Goal: Transaction & Acquisition: Subscribe to service/newsletter

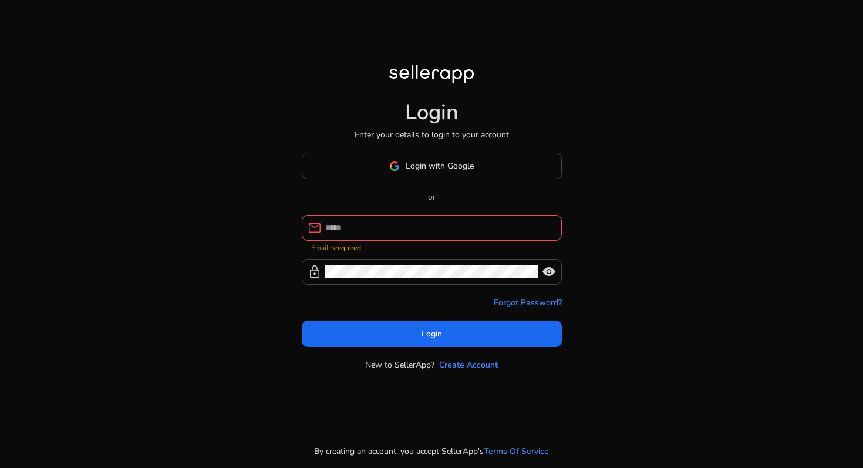
type input "**********"
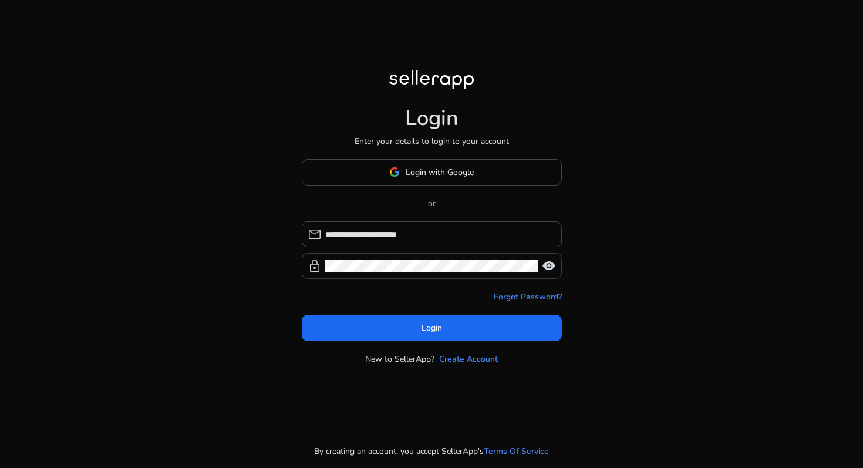
click at [545, 268] on span "visibility" at bounding box center [549, 266] width 14 height 14
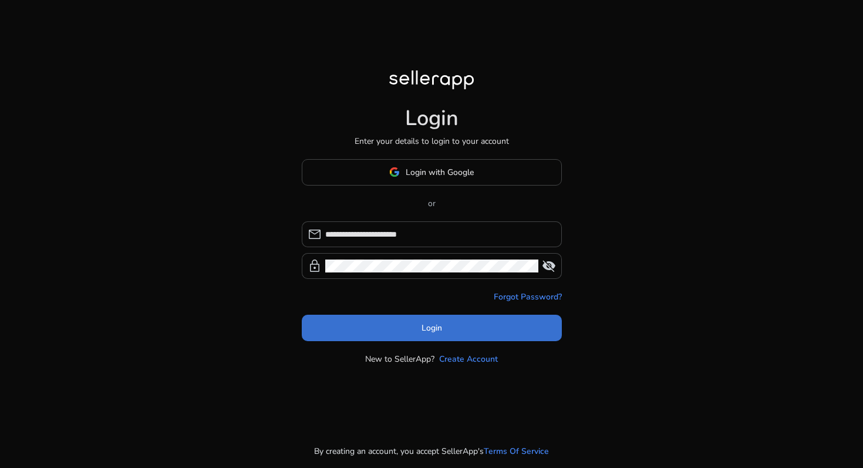
click at [419, 331] on span at bounding box center [432, 327] width 260 height 28
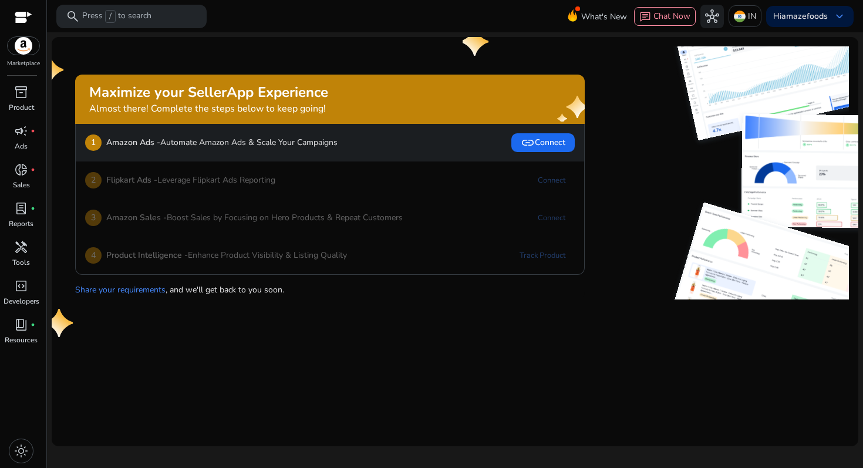
click at [290, 215] on p "Amazon Sales - Boost Sales by Focusing on Hero Products & Repeat Customers" at bounding box center [254, 217] width 296 height 12
click at [16, 113] on link "inventory_2 Product" at bounding box center [21, 102] width 42 height 39
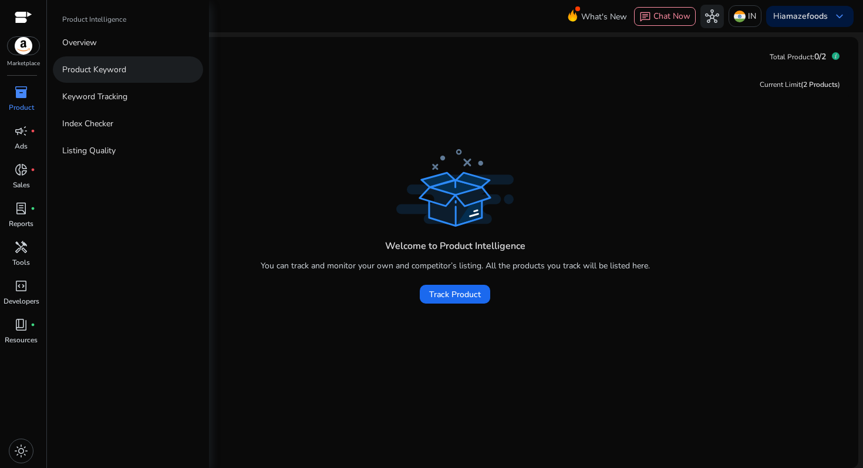
click at [96, 63] on p "Product Keyword" at bounding box center [94, 69] width 64 height 12
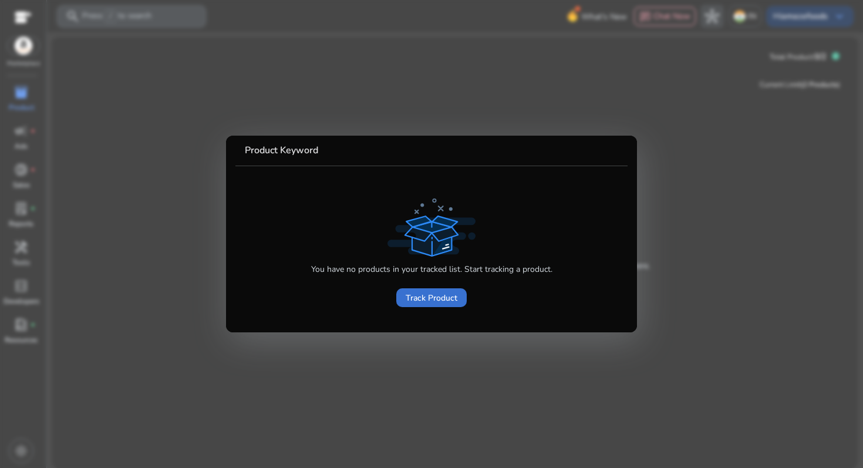
click at [430, 296] on span "Track Product" at bounding box center [432, 298] width 52 height 12
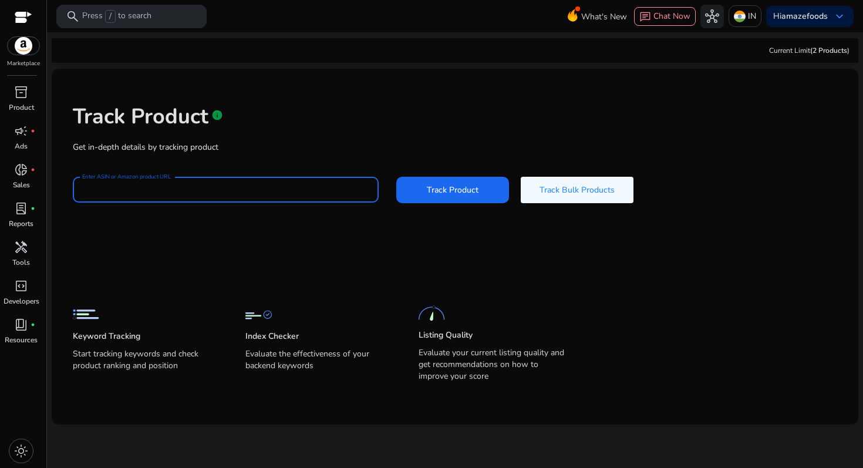
click at [231, 187] on input "Enter ASIN or Amazon product URL" at bounding box center [225, 189] width 287 height 13
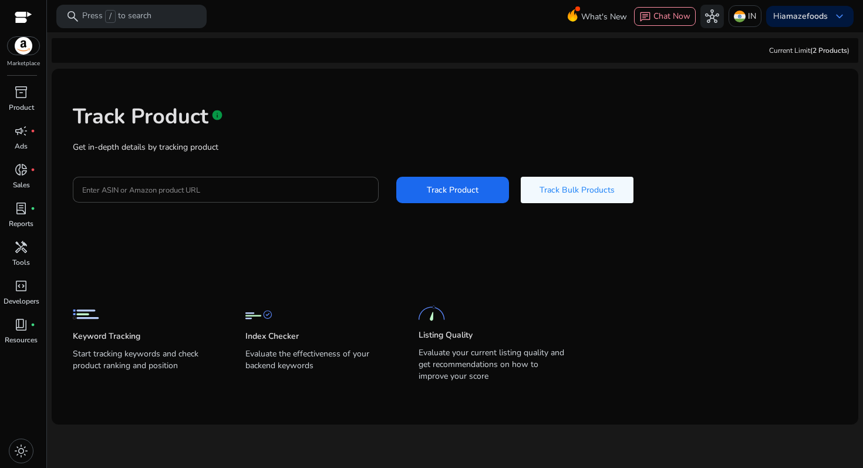
click at [296, 140] on div "Track Product info Get in-depth details by tracking product Enter ASIN or Amazo…" at bounding box center [455, 152] width 788 height 149
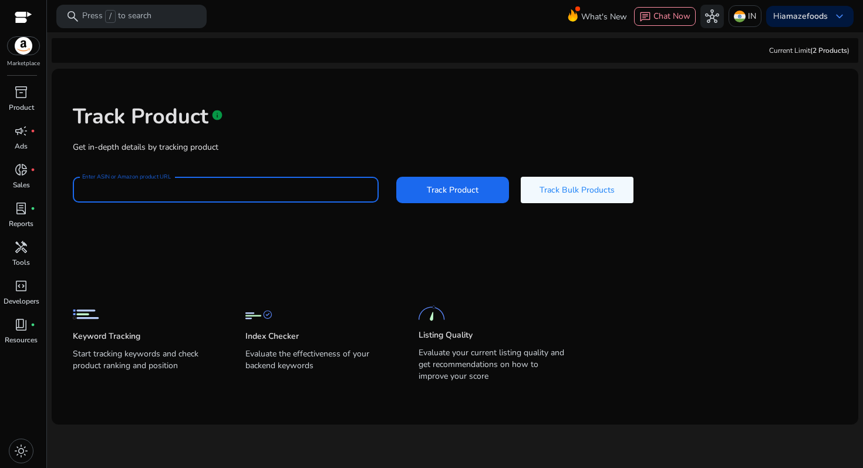
click at [242, 193] on input "Enter ASIN or Amazon product URL" at bounding box center [225, 189] width 287 height 13
click at [227, 191] on input "Enter ASIN or Amazon product URL" at bounding box center [225, 189] width 287 height 13
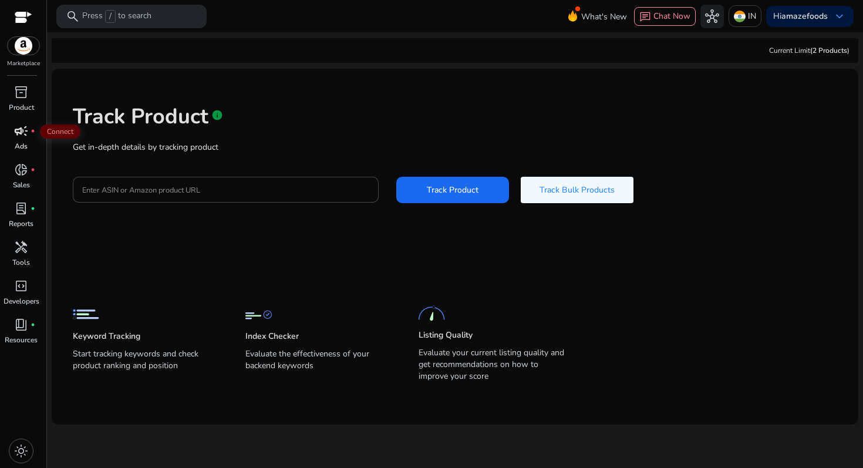
click at [19, 137] on span "campaign" at bounding box center [21, 131] width 14 height 14
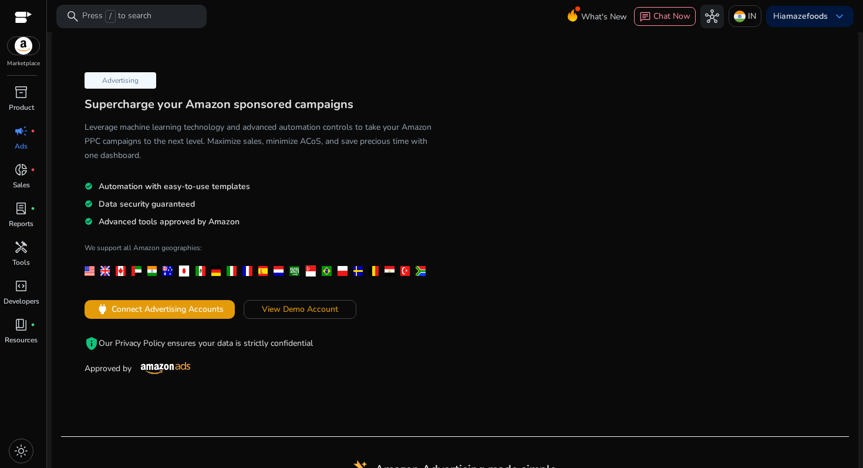
scroll to position [5, 0]
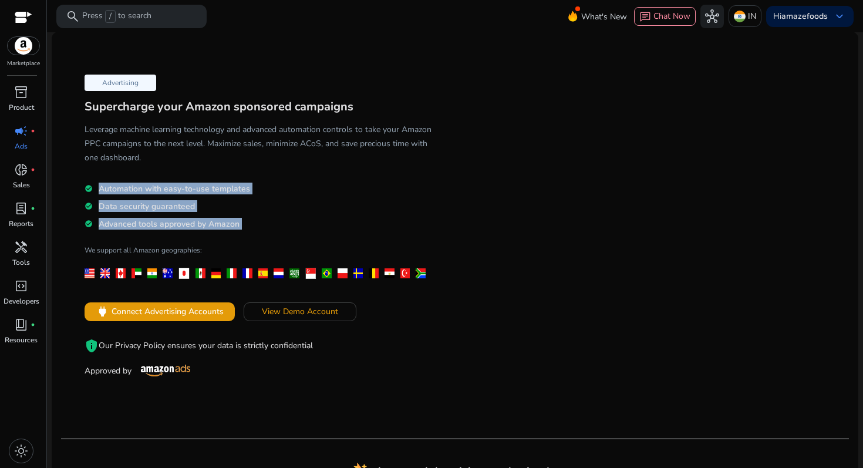
drag, startPoint x: 242, startPoint y: 230, endPoint x: 98, endPoint y: 190, distance: 149.1
click at [98, 190] on div "Advertising Supercharge your Amazon sponsored campaigns Leverage machine learni…" at bounding box center [258, 224] width 394 height 309
click at [261, 232] on div "Advertising Supercharge your Amazon sponsored campaigns Leverage machine learni…" at bounding box center [258, 224] width 394 height 309
drag, startPoint x: 260, startPoint y: 227, endPoint x: 95, endPoint y: 191, distance: 168.8
click at [95, 191] on div "Advertising Supercharge your Amazon sponsored campaigns Leverage machine learni…" at bounding box center [258, 224] width 394 height 309
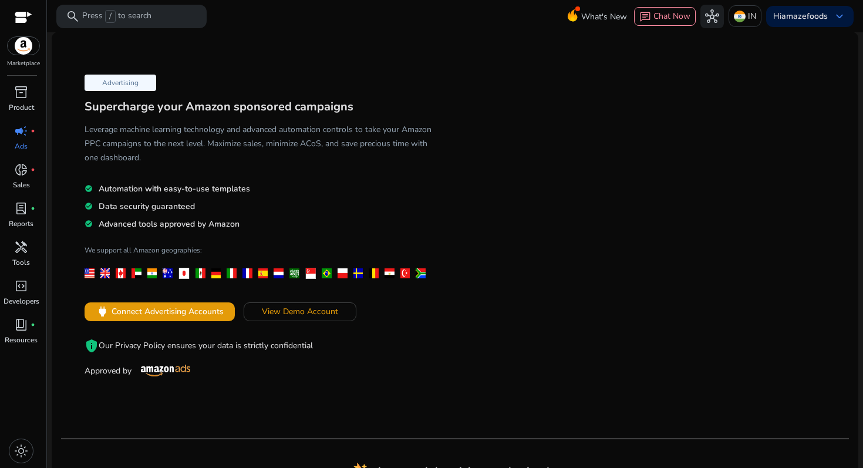
click at [189, 151] on h5 "Leverage machine learning technology and advanced automation controls to take y…" at bounding box center [258, 144] width 347 height 42
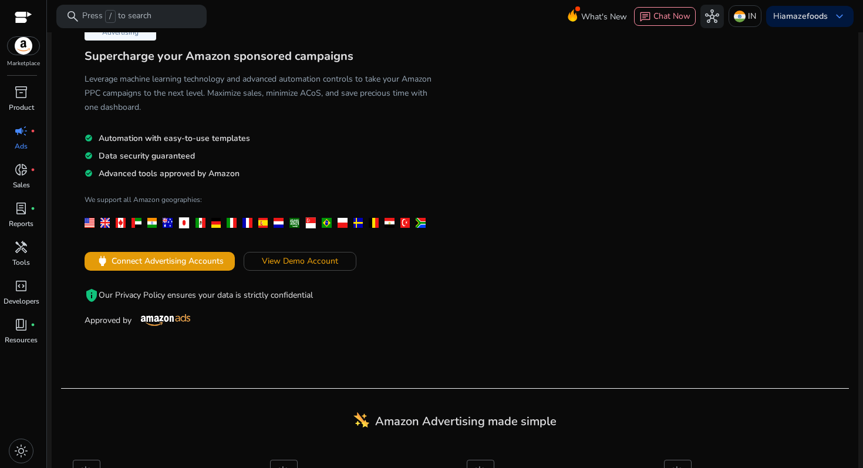
scroll to position [0, 0]
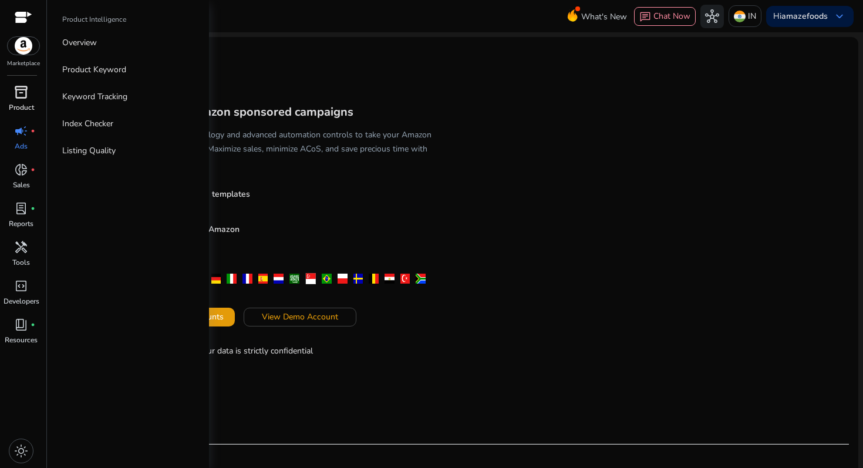
click at [23, 99] on span "inventory_2" at bounding box center [21, 92] width 14 height 14
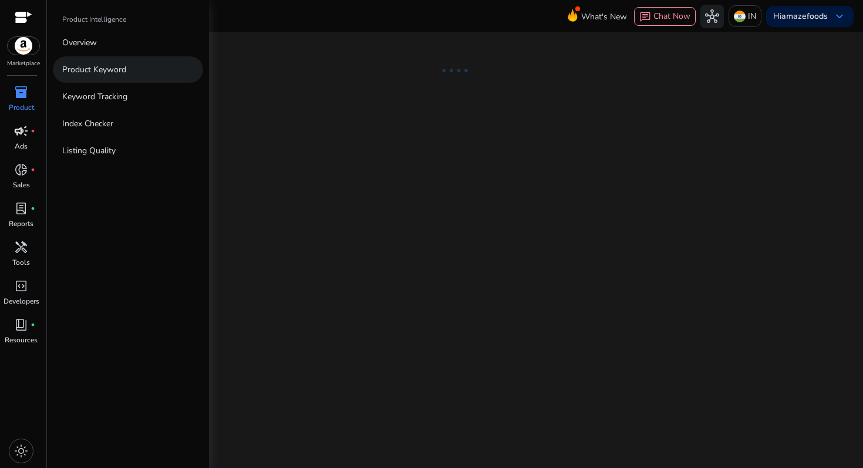
click at [126, 72] on link "Product Keyword" at bounding box center [128, 69] width 150 height 26
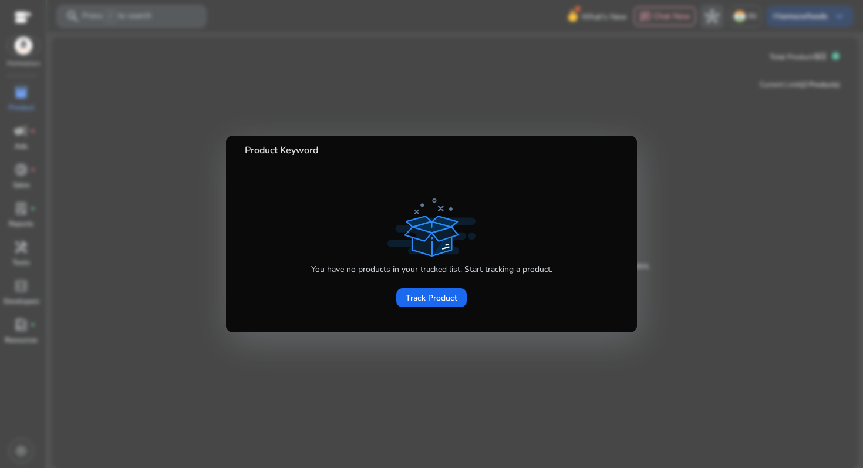
click at [206, 72] on div at bounding box center [431, 234] width 863 height 468
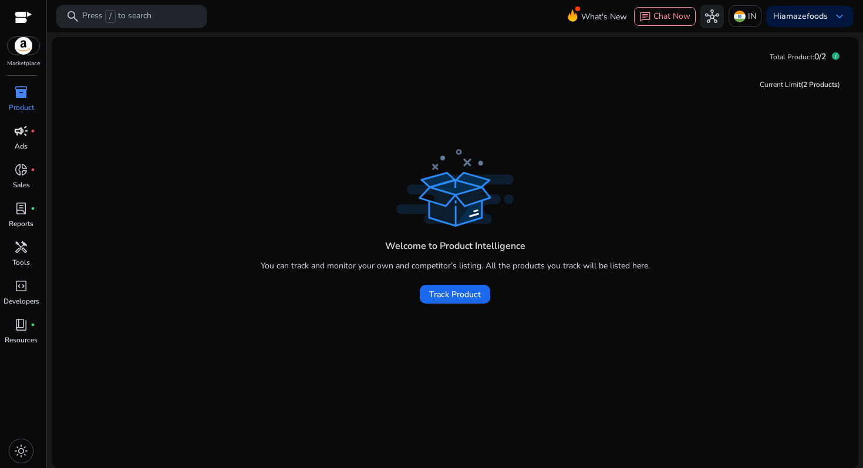
click at [17, 109] on p "Product" at bounding box center [21, 107] width 25 height 11
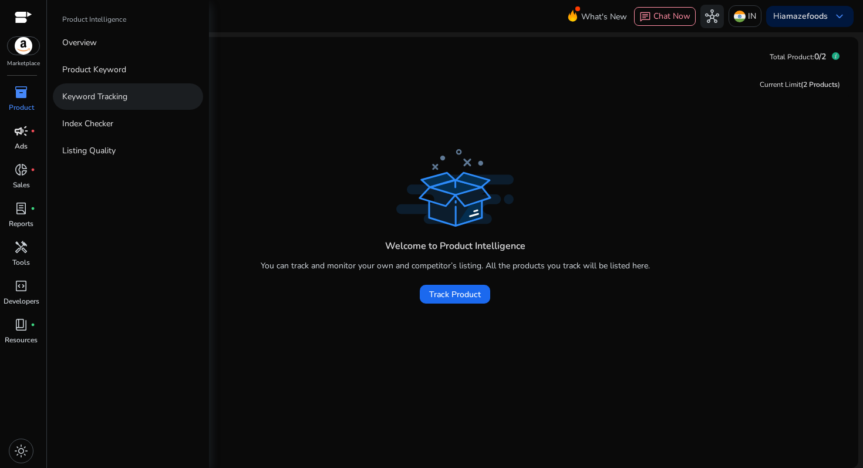
click at [129, 103] on link "Keyword Tracking" at bounding box center [128, 96] width 150 height 26
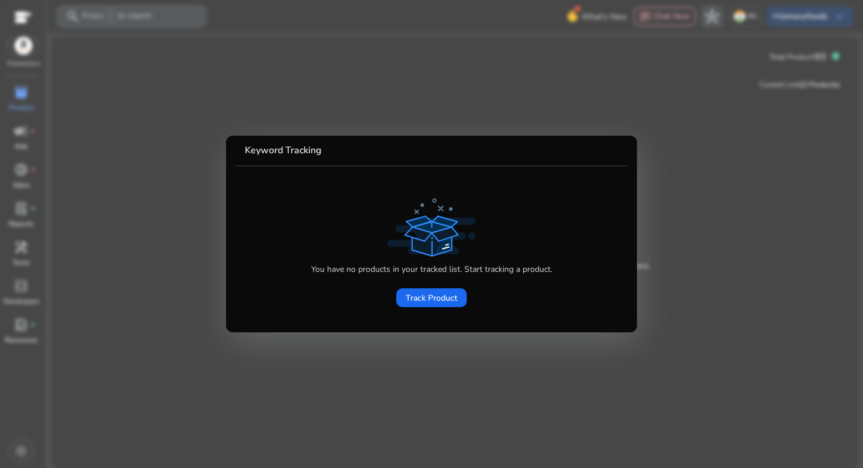
click at [230, 105] on div at bounding box center [431, 234] width 863 height 468
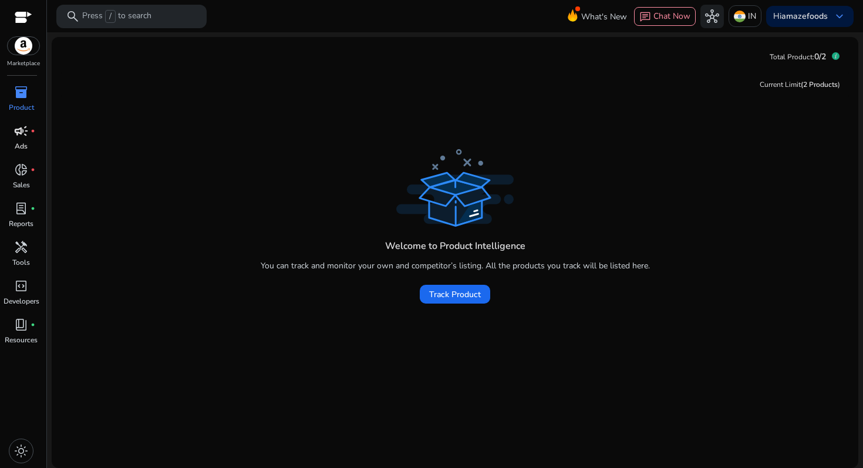
click at [19, 113] on link "inventory_2 Product" at bounding box center [21, 102] width 42 height 39
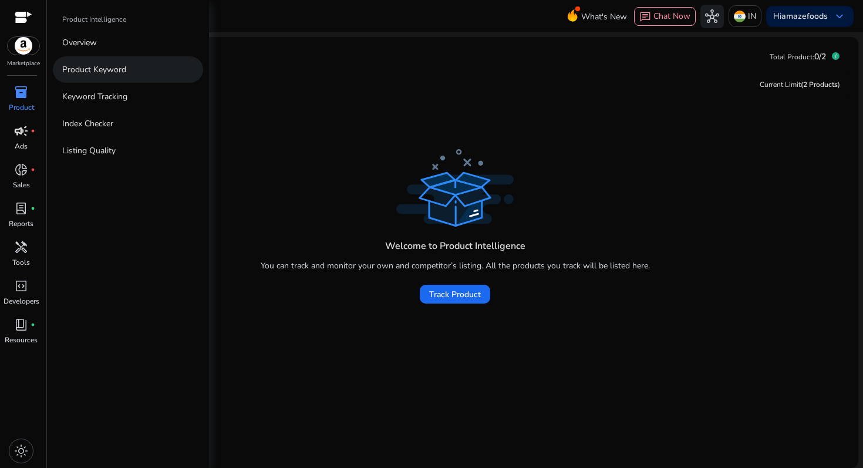
click at [78, 62] on link "Product Keyword" at bounding box center [128, 69] width 150 height 26
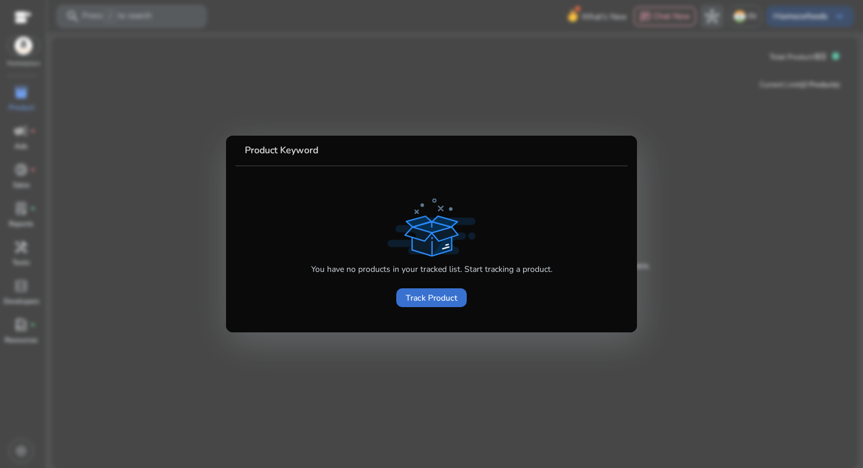
click at [431, 302] on span "Track Product" at bounding box center [432, 298] width 52 height 12
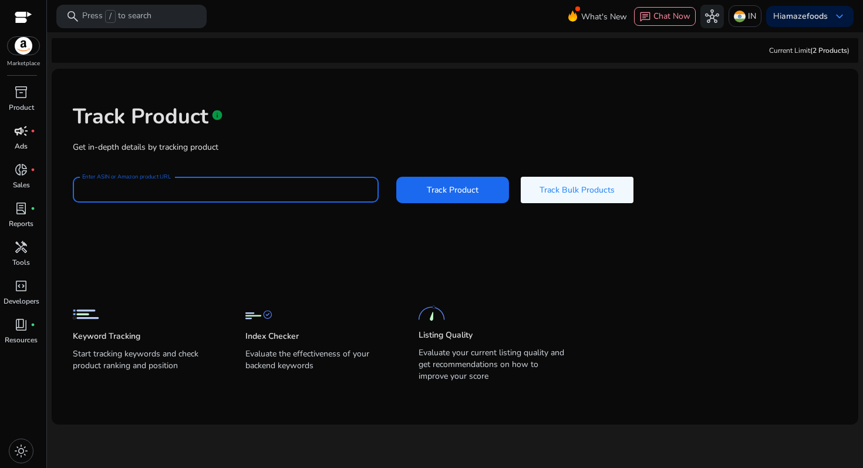
click at [267, 193] on input "Enter ASIN or Amazon product URL" at bounding box center [225, 189] width 287 height 13
paste input "**********"
click at [428, 200] on span at bounding box center [452, 190] width 113 height 28
type input "**********"
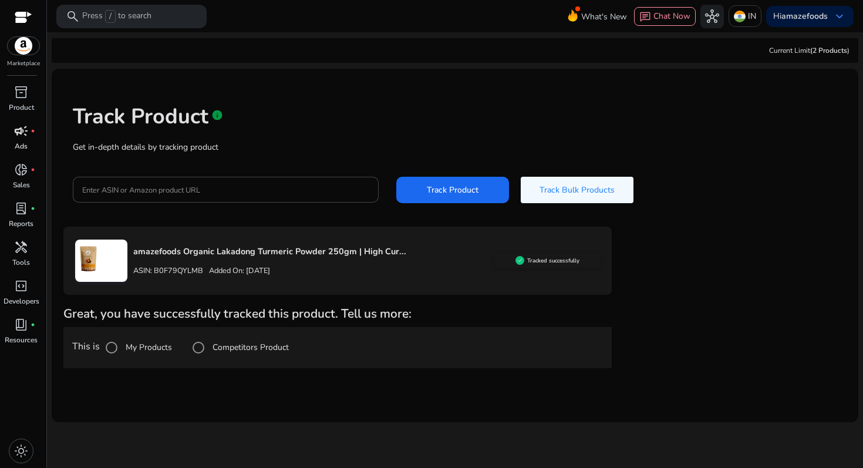
click at [130, 348] on label "My Products" at bounding box center [147, 347] width 49 height 12
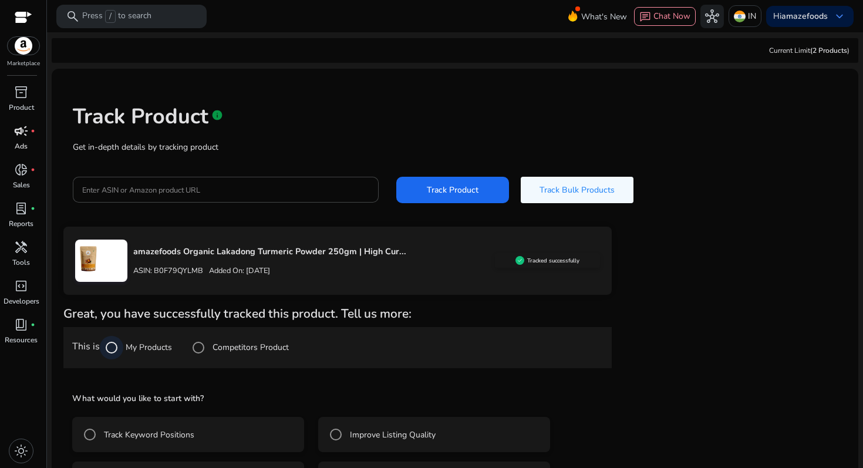
scroll to position [46, 0]
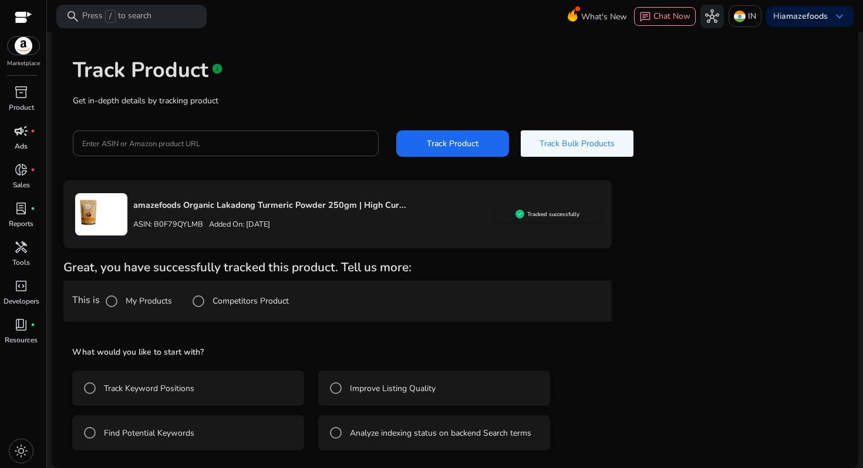
click at [171, 389] on label "Track Keyword Positions" at bounding box center [148, 388] width 93 height 12
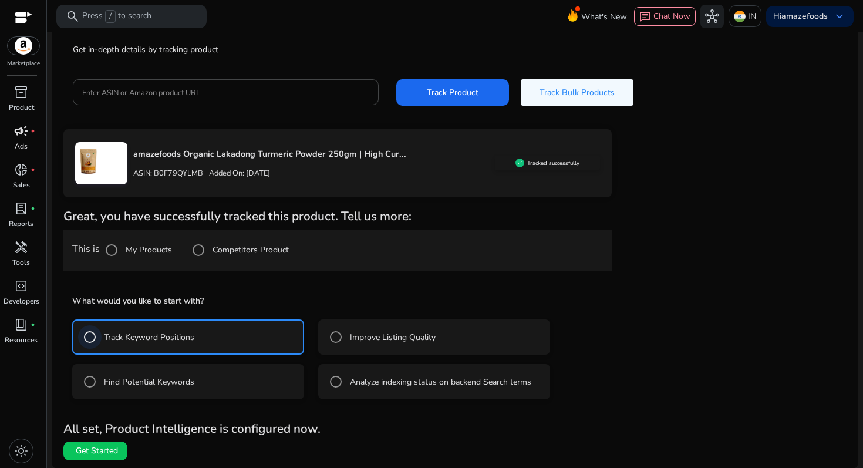
scroll to position [99, 0]
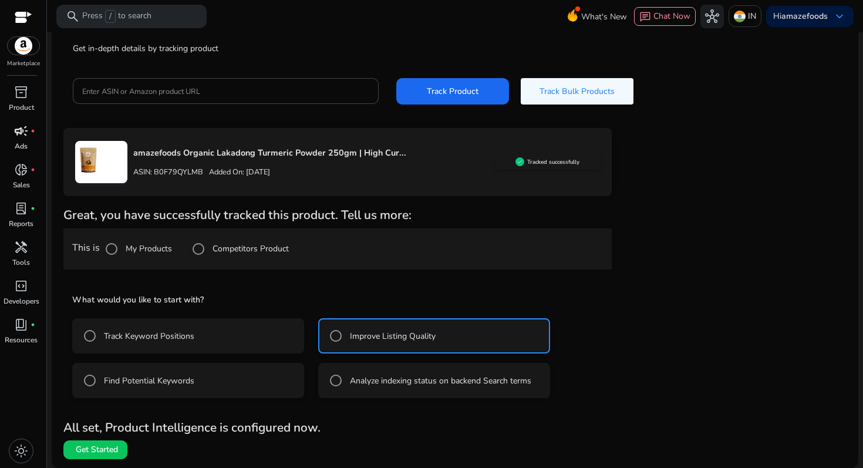
click at [222, 380] on mat-radio-button "Find Potential Keywords" at bounding box center [188, 380] width 232 height 35
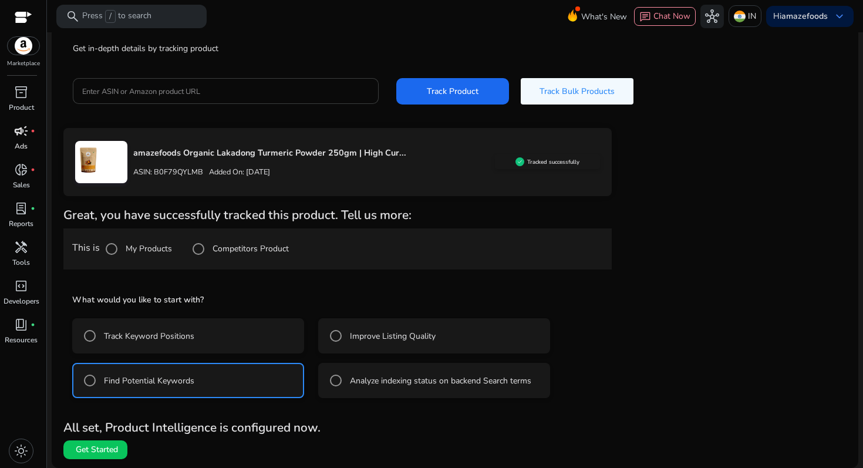
click at [215, 89] on input "Enter ASIN or Amazon product URL" at bounding box center [225, 91] width 287 height 13
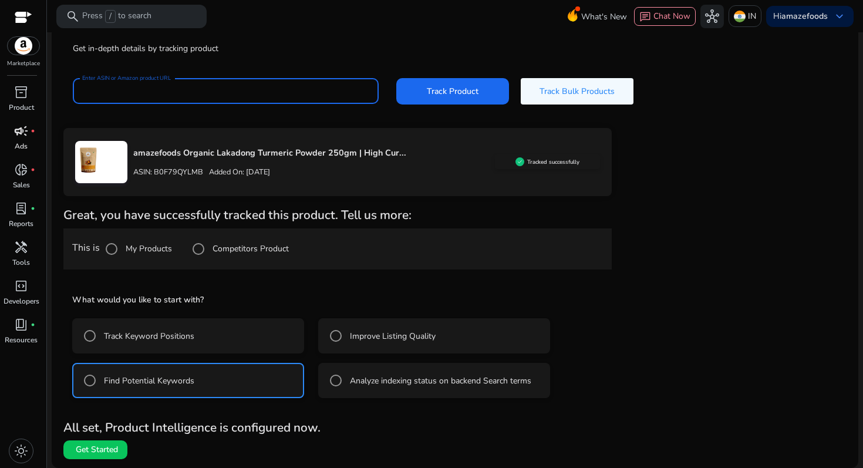
click at [191, 93] on input "Enter ASIN or Amazon product URL" at bounding box center [225, 91] width 287 height 13
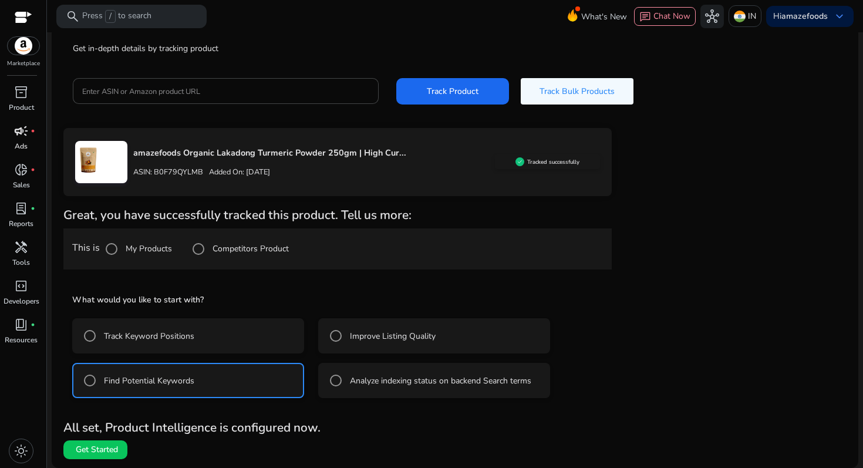
click at [176, 335] on label "Track Keyword Positions" at bounding box center [148, 336] width 93 height 12
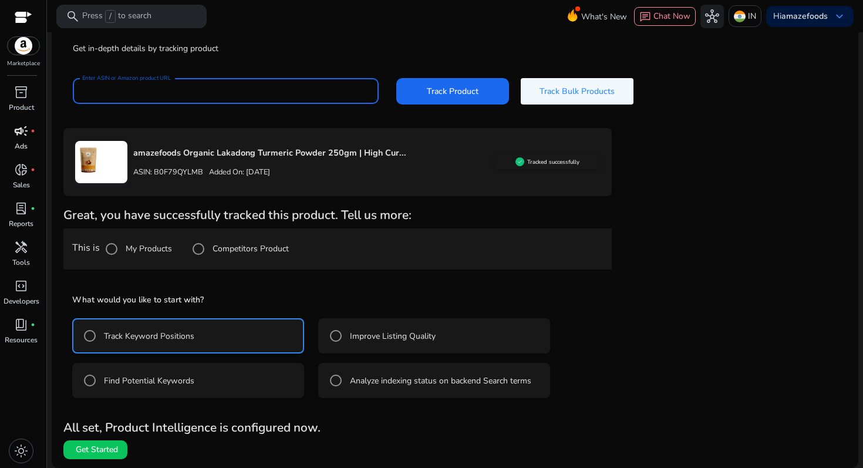
click at [209, 93] on input "Enter ASIN or Amazon product URL" at bounding box center [225, 91] width 287 height 13
paste input "**********"
type input "**********"
click at [441, 92] on span "Track Product" at bounding box center [453, 91] width 52 height 12
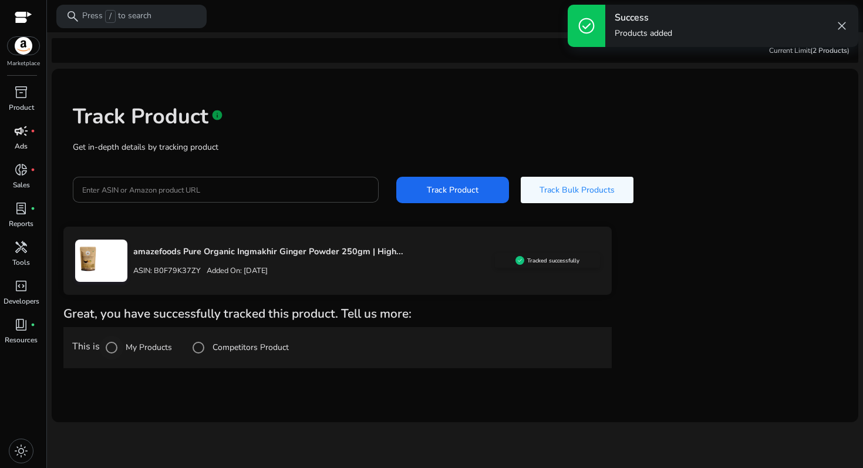
click at [149, 342] on label "My Products" at bounding box center [147, 347] width 49 height 12
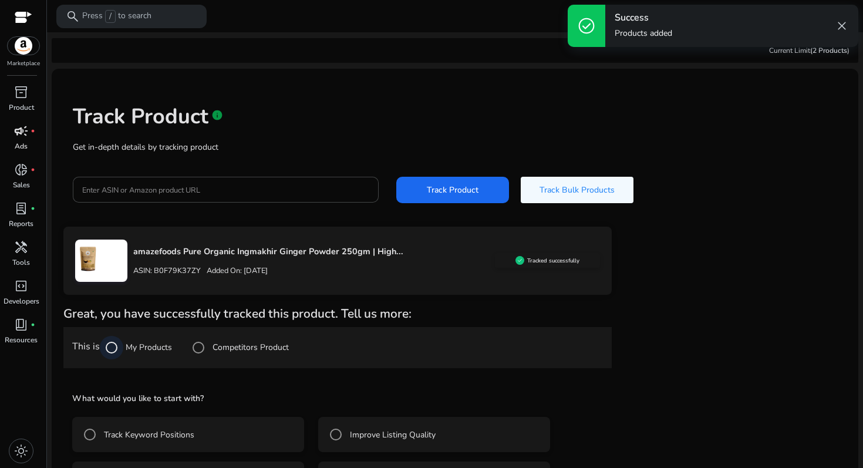
scroll to position [46, 0]
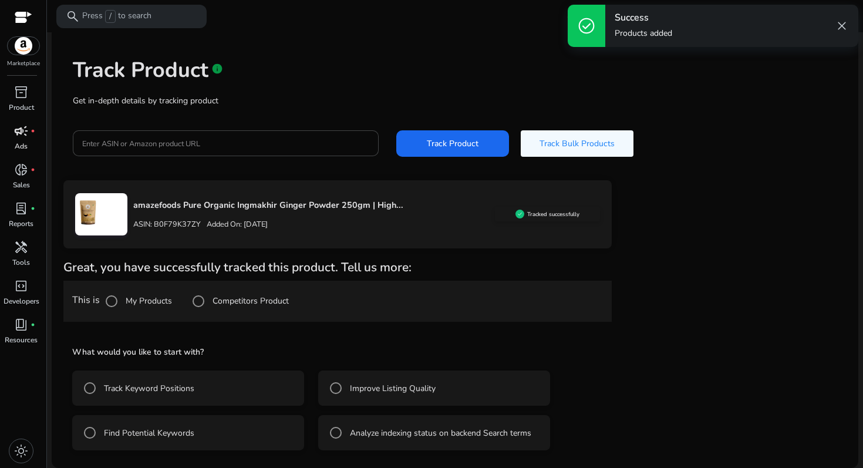
click at [203, 382] on mat-radio-button "Track Keyword Positions" at bounding box center [188, 387] width 232 height 35
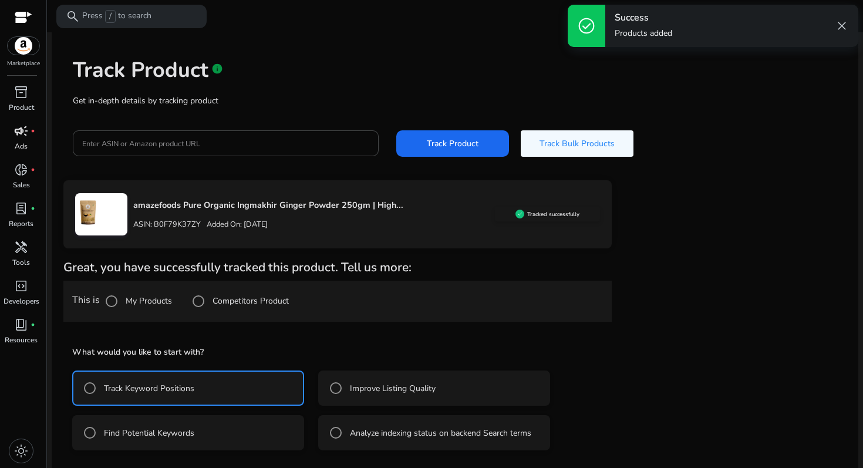
scroll to position [99, 0]
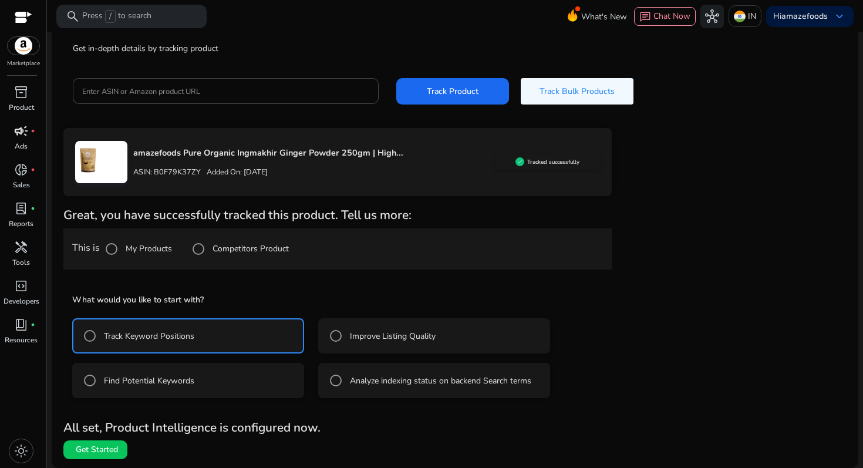
click at [194, 380] on mat-radio-button "Find Potential Keywords" at bounding box center [188, 380] width 232 height 35
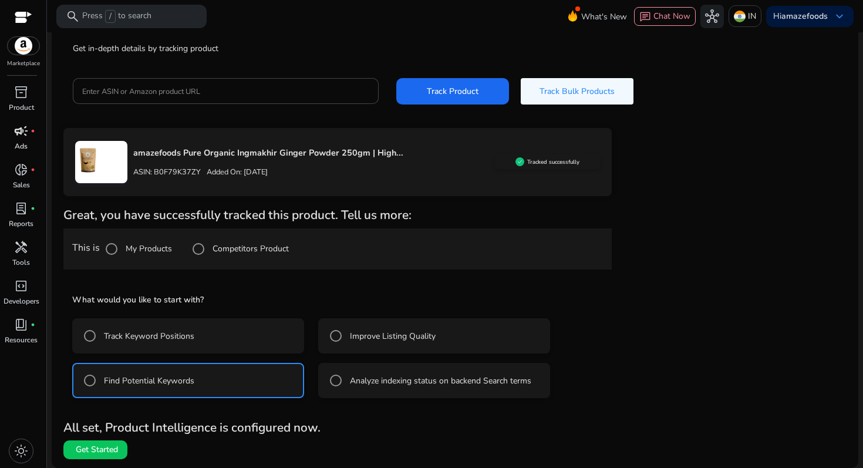
click at [214, 337] on mat-radio-button "Track Keyword Positions" at bounding box center [188, 335] width 232 height 35
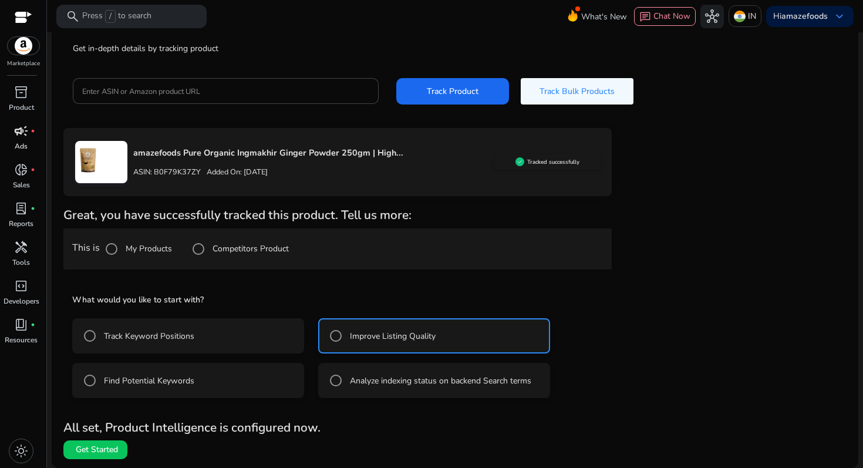
click at [221, 335] on mat-radio-button "Track Keyword Positions" at bounding box center [188, 335] width 232 height 35
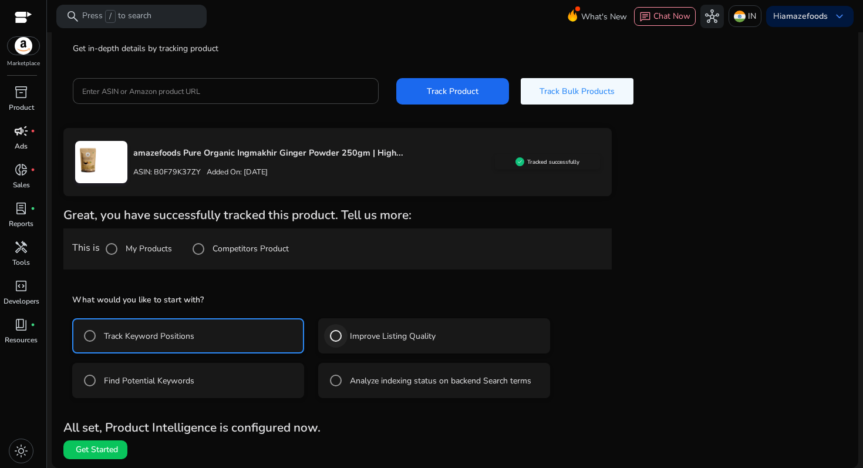
click at [348, 328] on div at bounding box center [336, 336] width 28 height 28
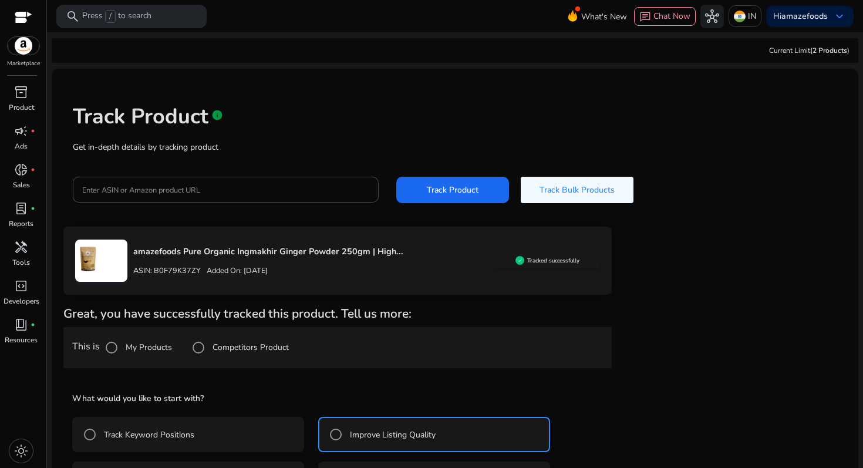
scroll to position [99, 0]
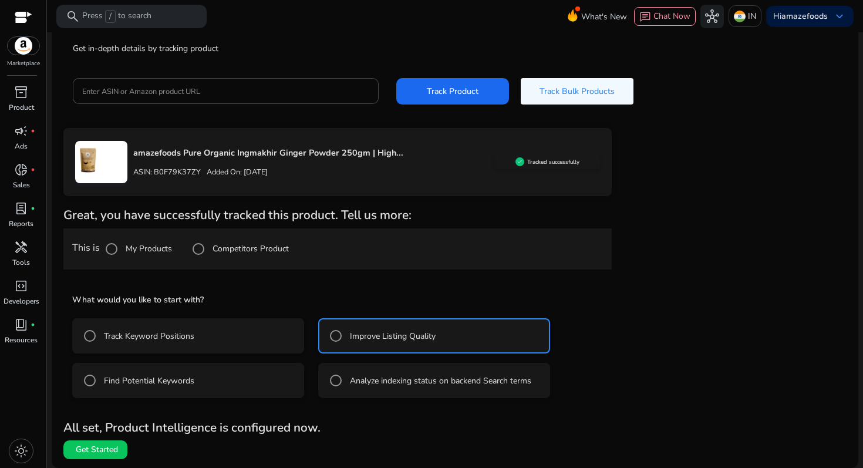
click at [157, 362] on mat-radio-group "Track Keyword Positions Improve Listing Quality Find Potential Keywords Analyze…" at bounding box center [337, 353] width 531 height 89
click at [148, 345] on div "Track Keyword Positions" at bounding box center [136, 335] width 116 height 23
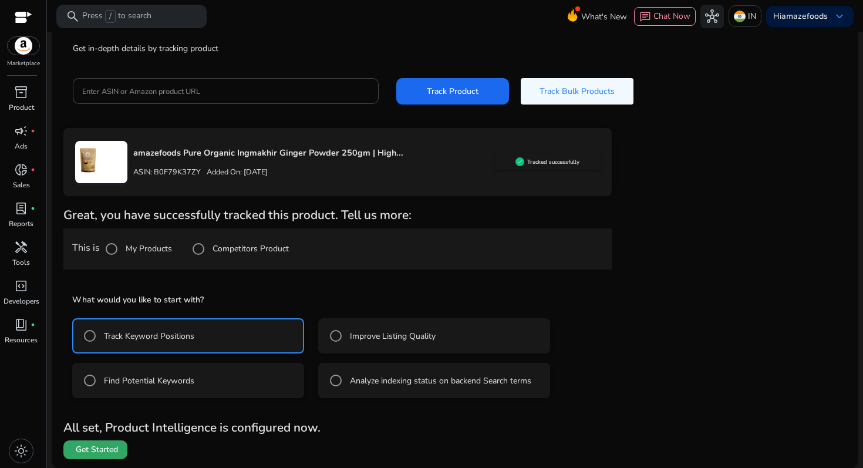
click at [104, 449] on span "Get Started" at bounding box center [97, 450] width 42 height 12
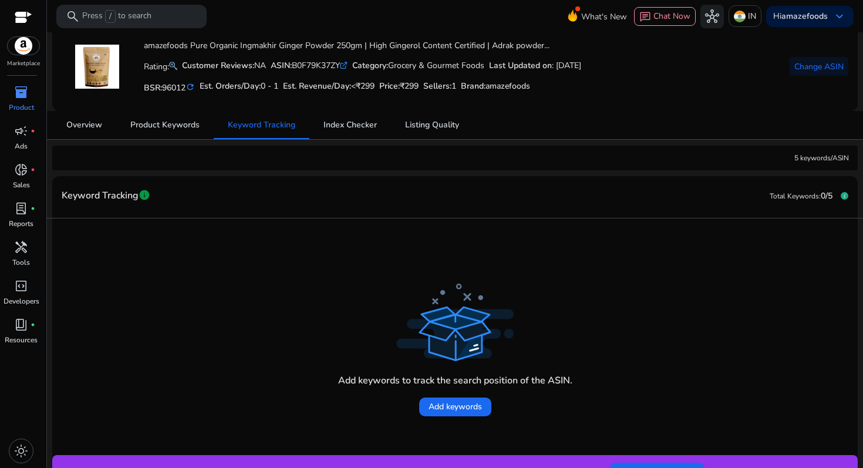
scroll to position [76, 0]
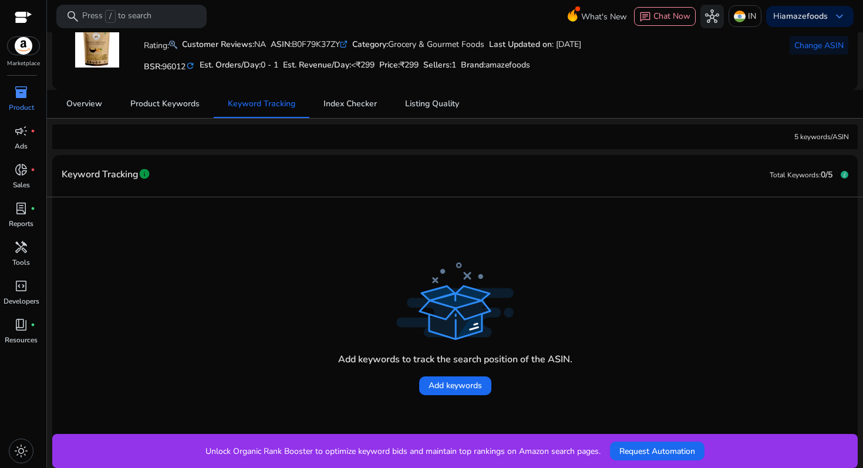
click at [342, 174] on mat-card-header "Keyword Tracking info Total Keywords: 0/5" at bounding box center [454, 180] width 805 height 33
click at [163, 105] on span "Product Keywords" at bounding box center [164, 104] width 69 height 8
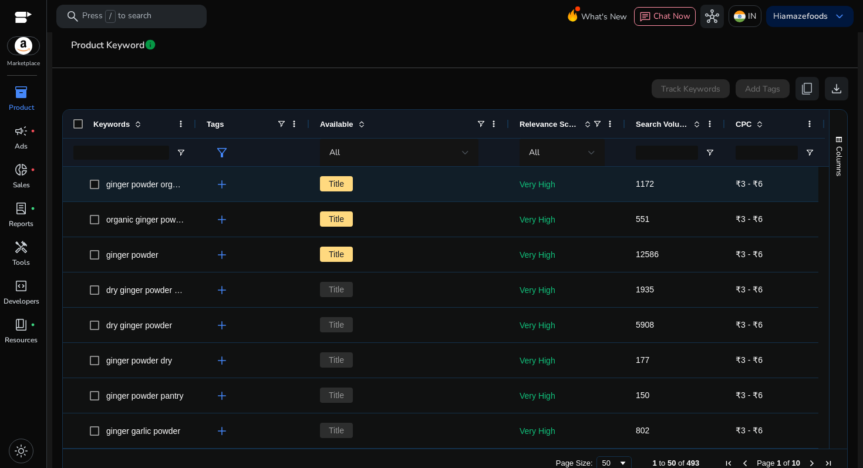
scroll to position [196, 0]
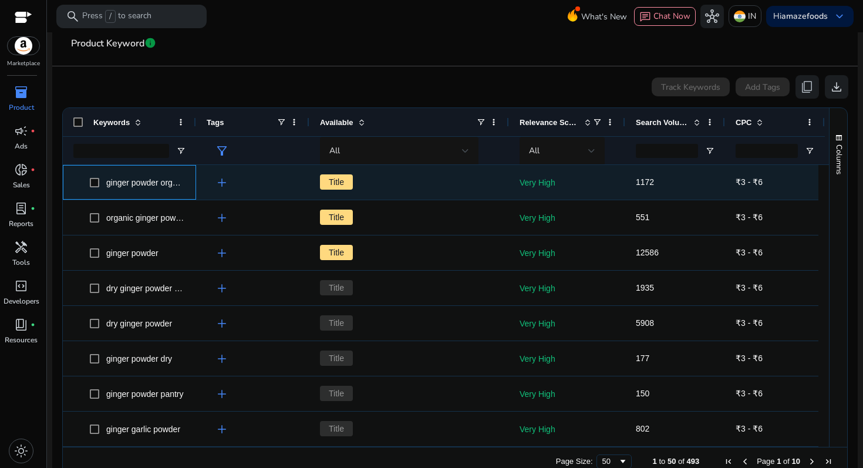
click at [159, 185] on span "ginger powder organic" at bounding box center [147, 182] width 82 height 9
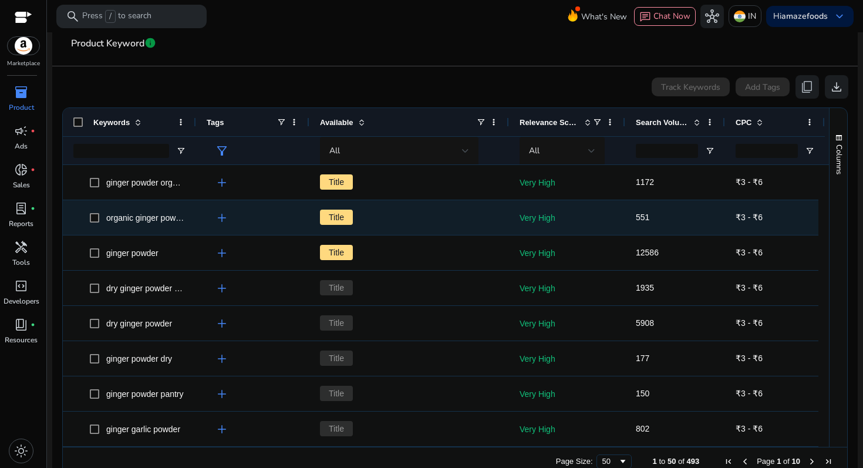
click at [123, 221] on span "organic ginger powder" at bounding box center [147, 217] width 82 height 9
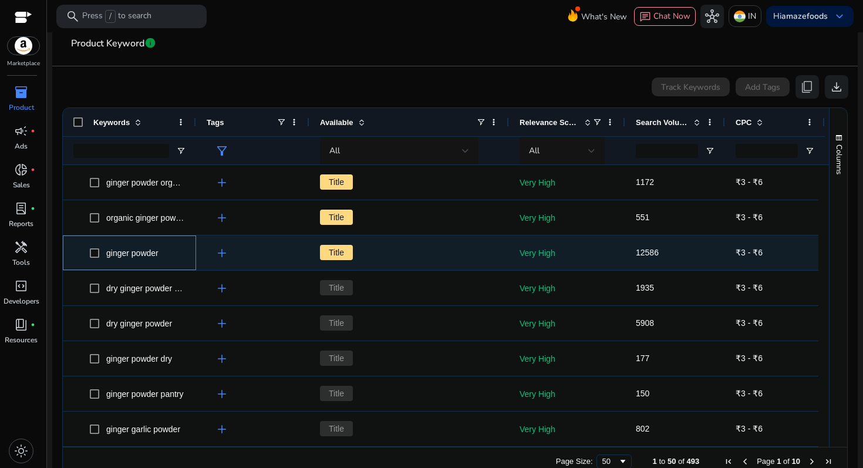
click at [143, 261] on span "ginger powder" at bounding box center [138, 253] width 96 height 24
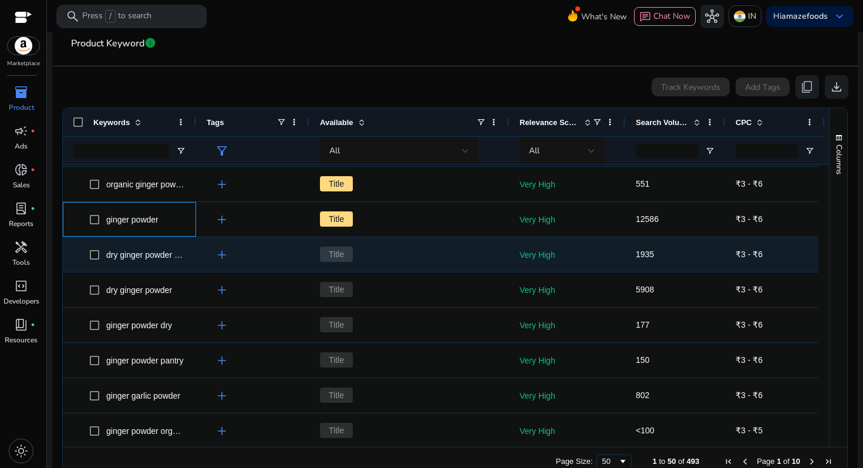
scroll to position [36, 0]
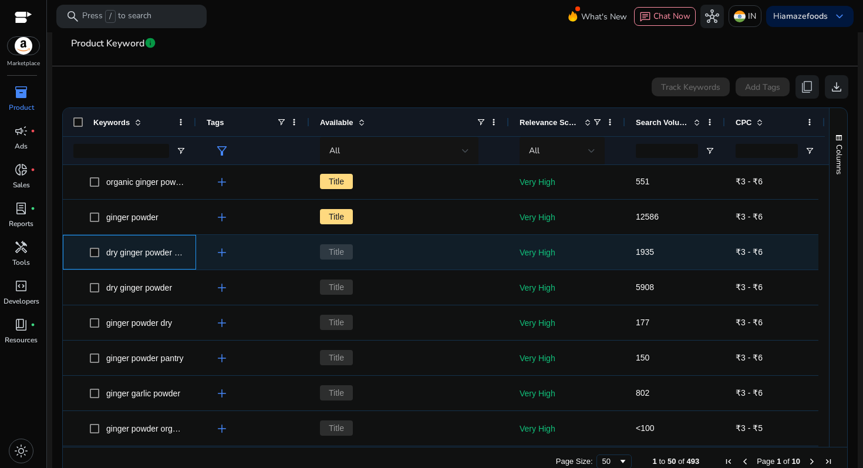
click at [156, 250] on span "dry ginger powder organic" at bounding box center [153, 252] width 95 height 9
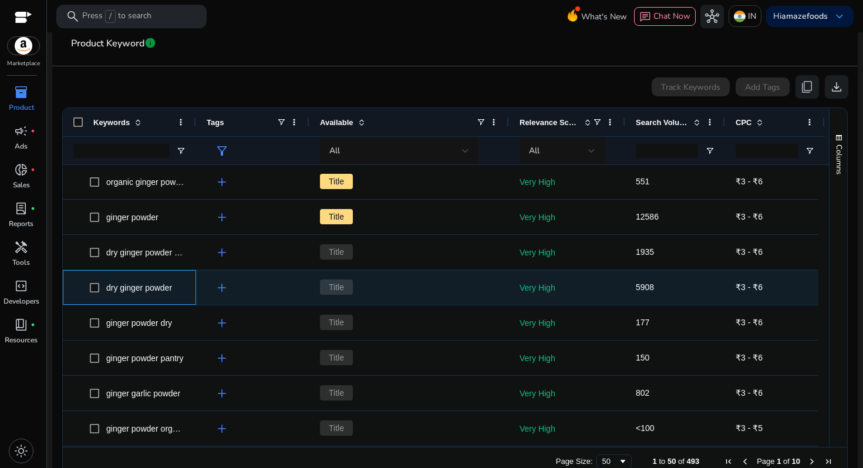
click at [157, 291] on span "dry ginger powder" at bounding box center [139, 287] width 66 height 9
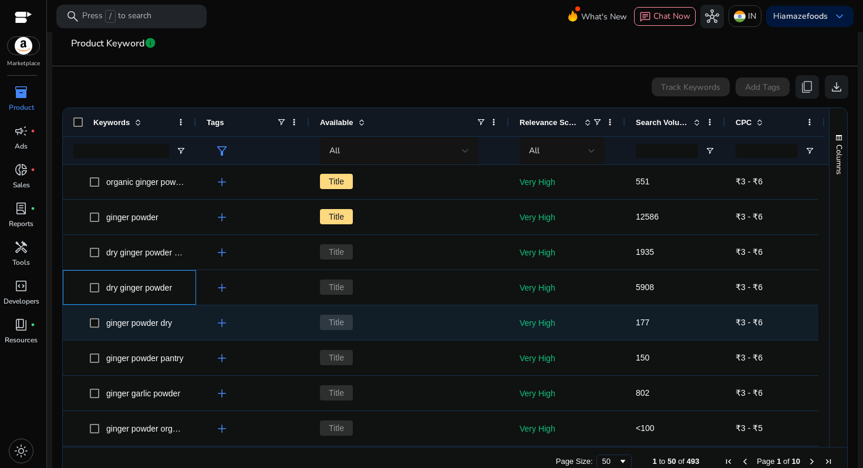
scroll to position [91, 0]
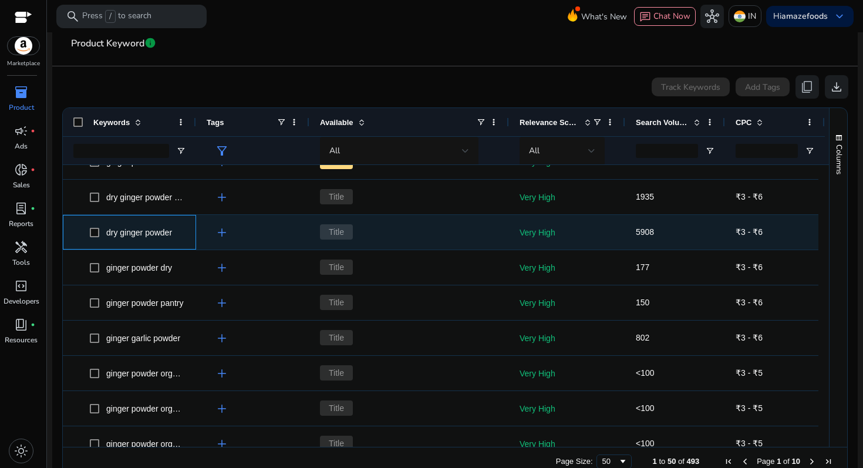
click at [154, 238] on div "dry ginger powder" at bounding box center [139, 232] width 66 height 16
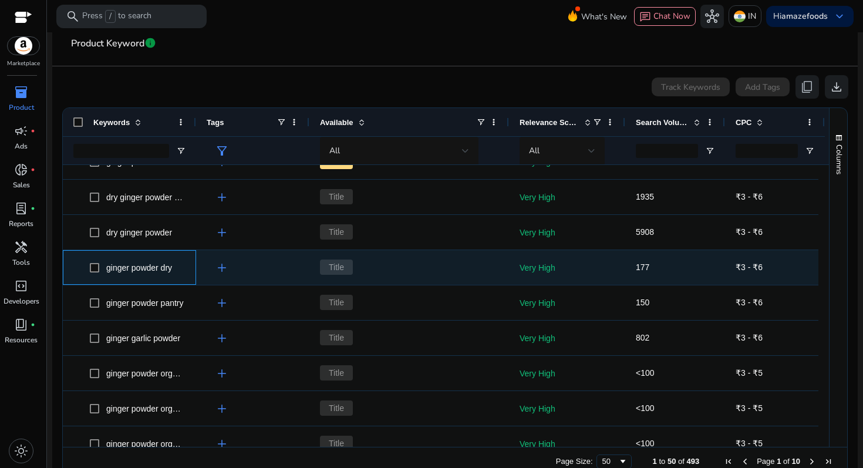
click at [154, 281] on div "ginger powder dry" at bounding box center [129, 267] width 112 height 33
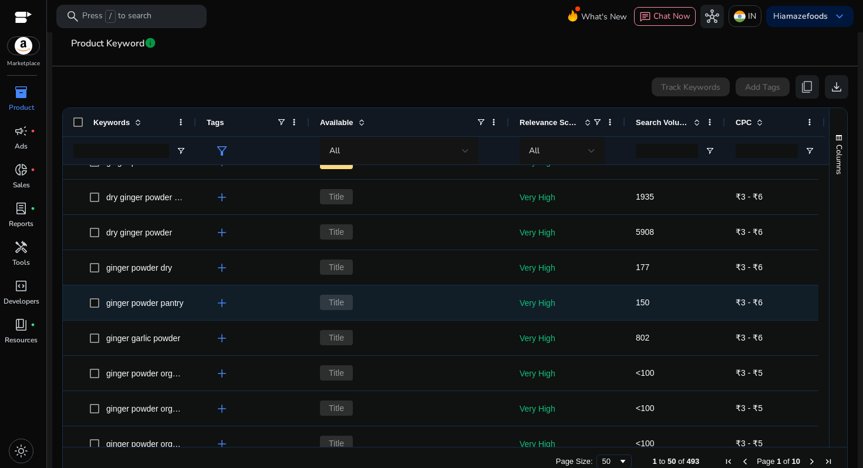
click at [154, 305] on span "ginger powder pantry" at bounding box center [144, 302] width 77 height 9
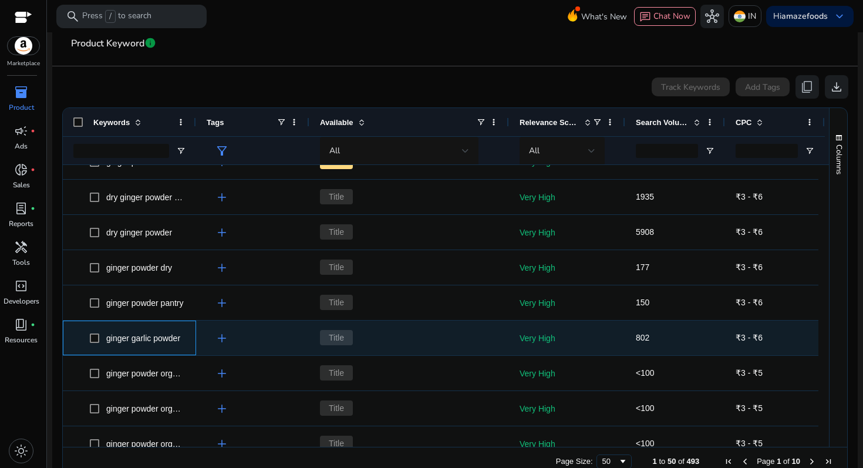
click at [159, 339] on span "ginger garlic powder" at bounding box center [143, 337] width 74 height 9
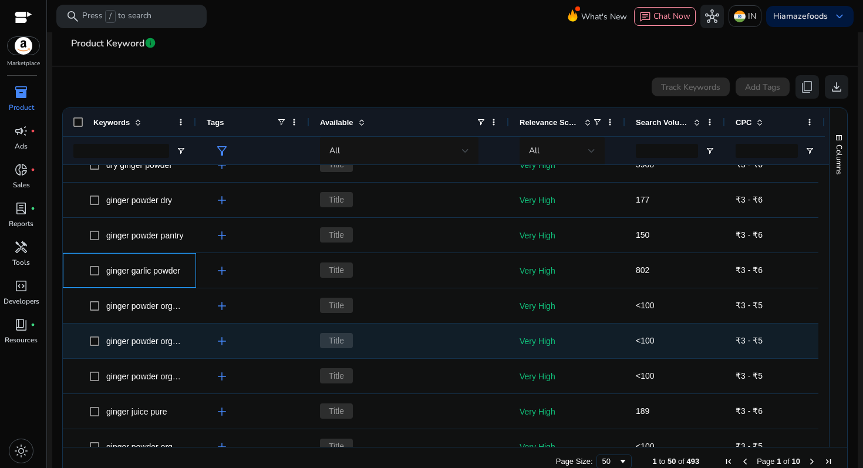
scroll to position [182, 0]
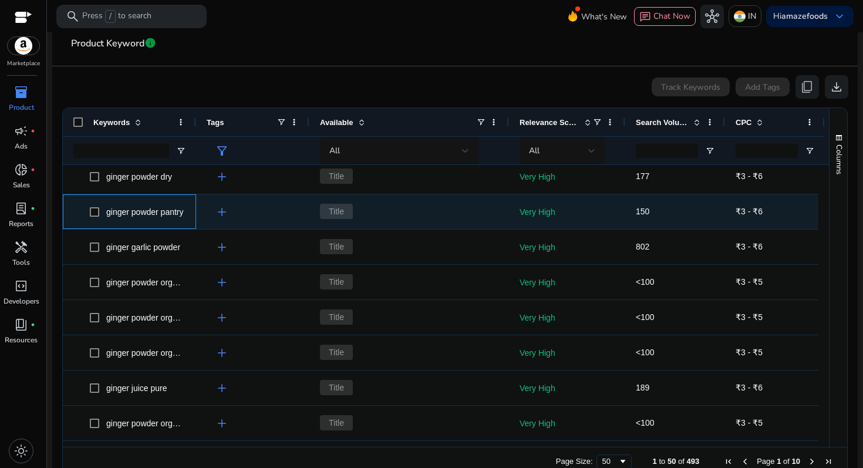
click at [146, 208] on span "ginger powder pantry" at bounding box center [144, 211] width 77 height 9
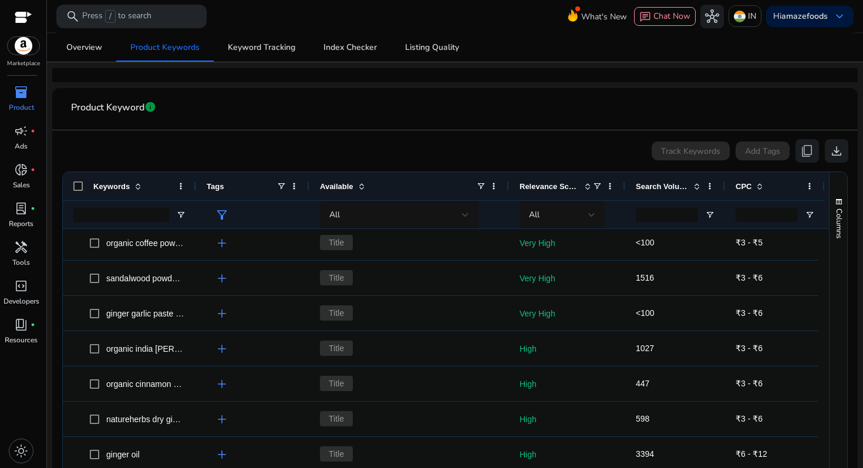
scroll to position [0, 0]
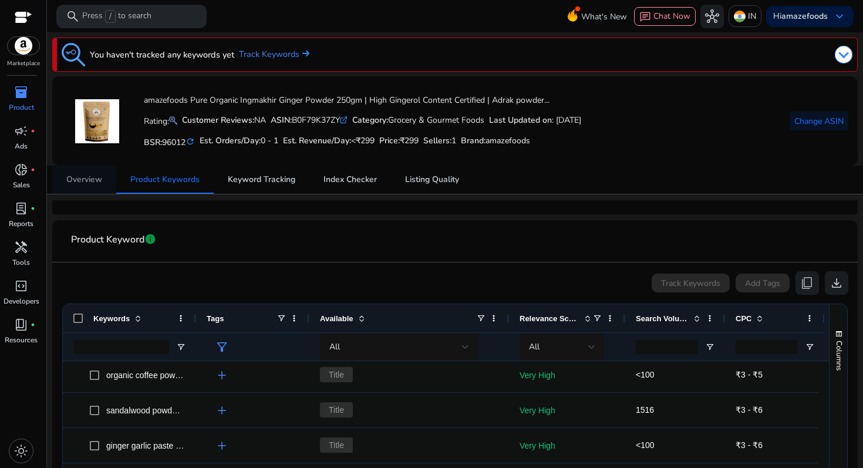
click at [74, 187] on span "Overview" at bounding box center [84, 180] width 36 height 28
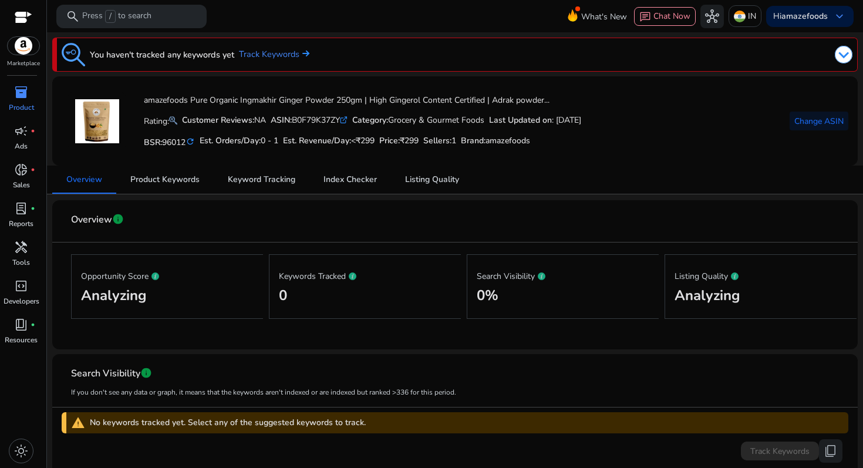
click at [12, 90] on div "inventory_2" at bounding box center [21, 92] width 33 height 19
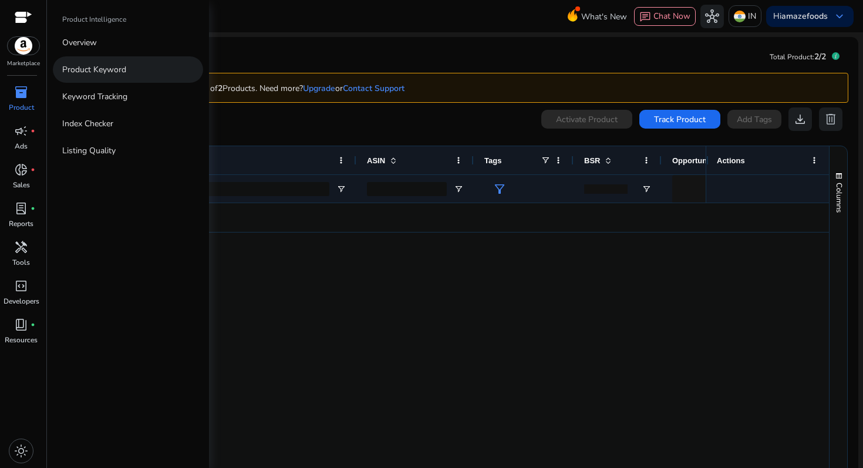
click at [106, 68] on p "Product Keyword" at bounding box center [94, 69] width 64 height 12
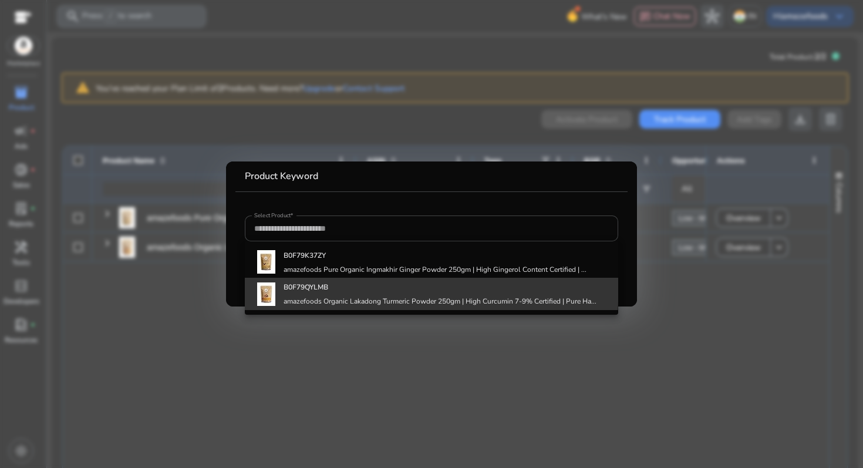
click at [318, 284] on b "B0F79QYLMB" at bounding box center [306, 286] width 45 height 9
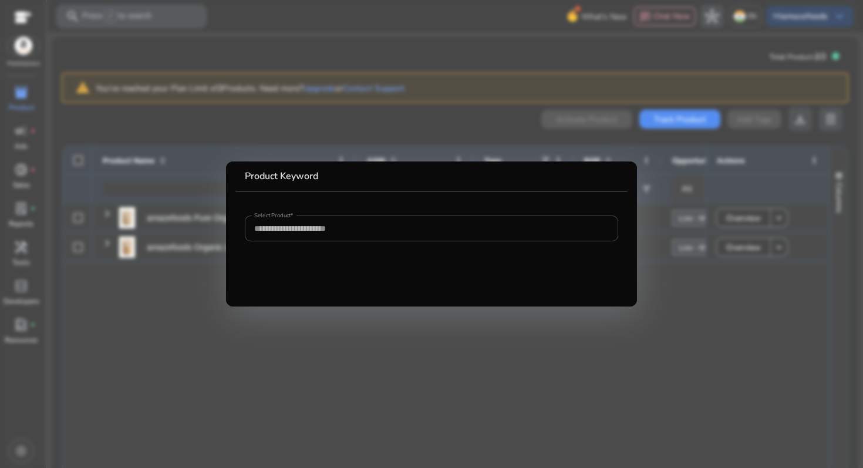
type input "**********"
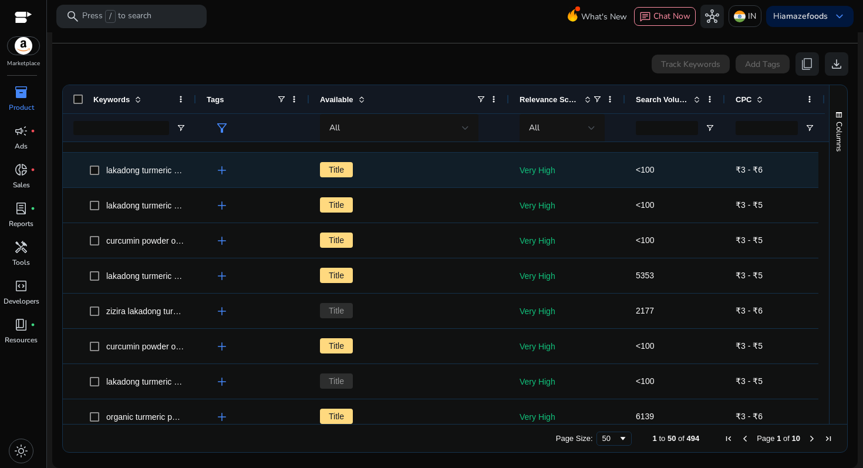
scroll to position [29, 0]
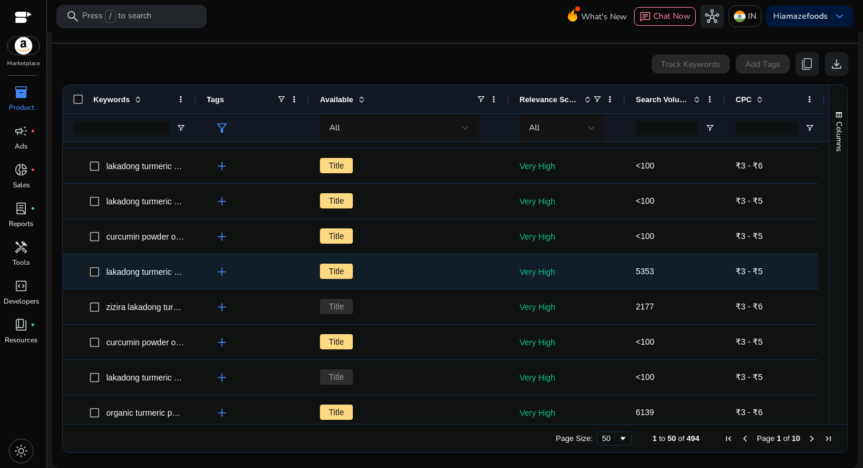
click at [168, 274] on span "lakadong turmeric powder" at bounding box center [153, 271] width 95 height 9
click at [174, 273] on span "lakadong turmeric powder" at bounding box center [153, 271] width 95 height 9
click at [220, 273] on span "add" at bounding box center [222, 272] width 14 height 14
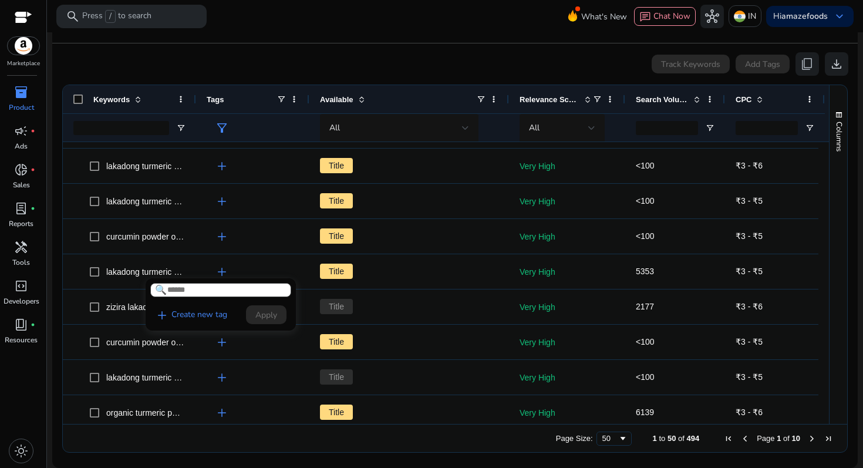
click at [241, 376] on div at bounding box center [431, 234] width 863 height 468
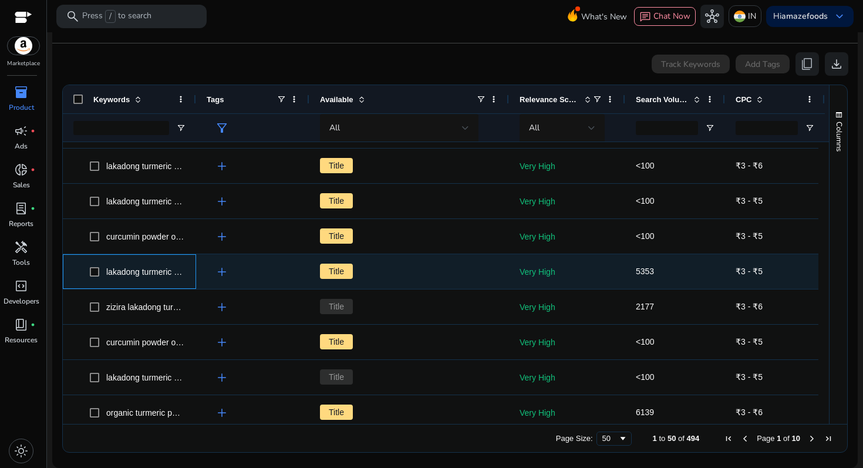
click at [153, 278] on div "lakadong turmeric powder" at bounding box center [145, 272] width 78 height 16
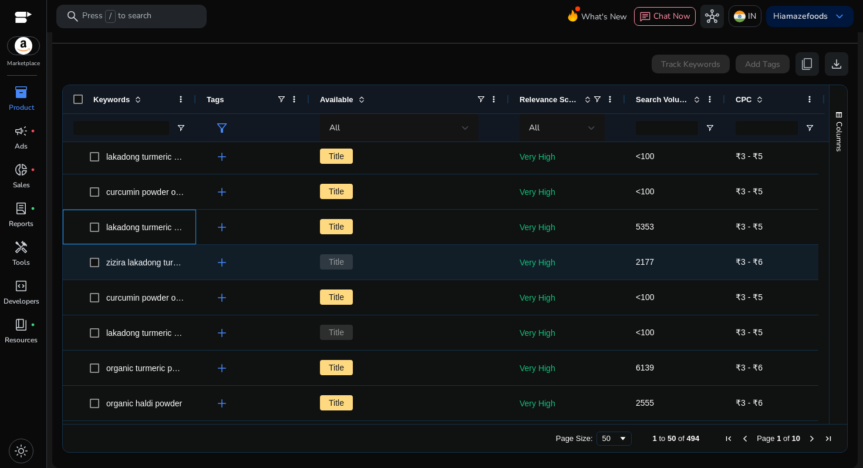
scroll to position [100, 0]
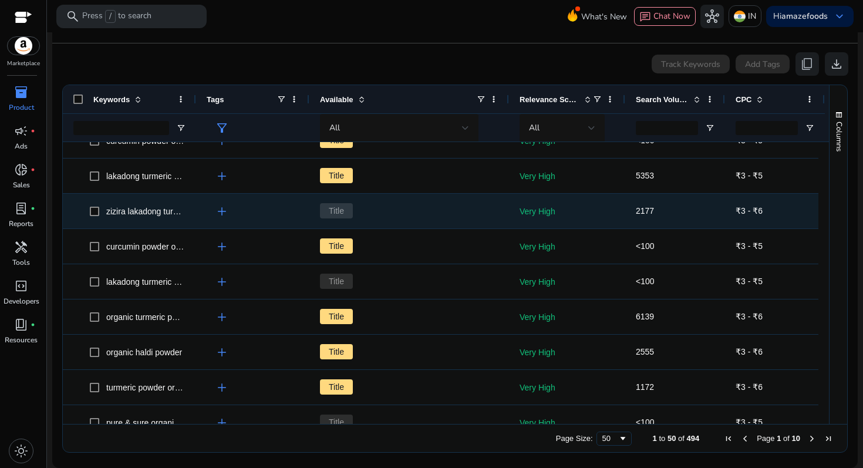
click at [149, 217] on div "zizira lakadong turmeric powder" at bounding box center [145, 211] width 78 height 16
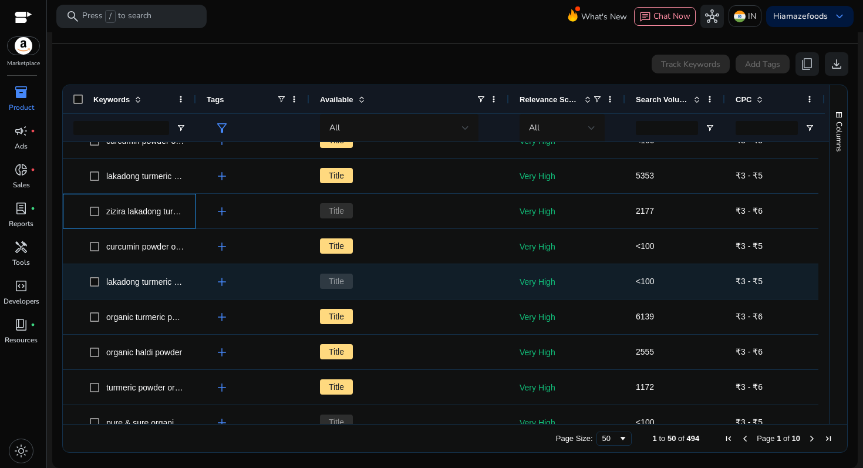
scroll to position [156, 0]
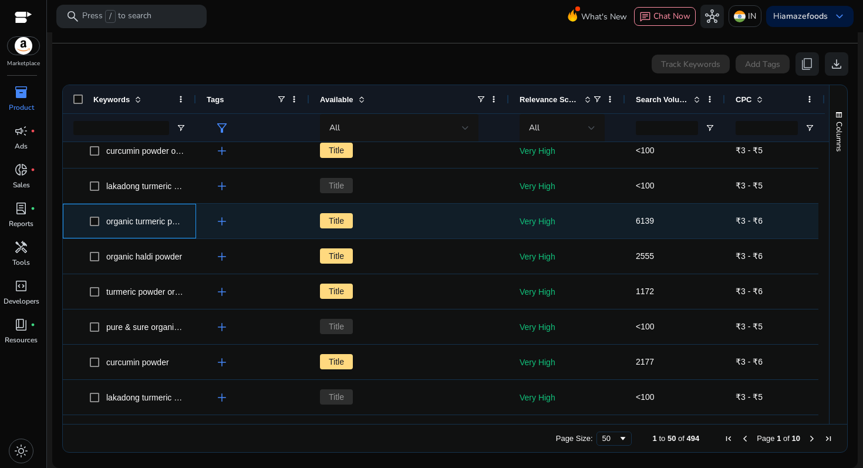
click at [154, 220] on span "organic turmeric powder" at bounding box center [150, 221] width 88 height 9
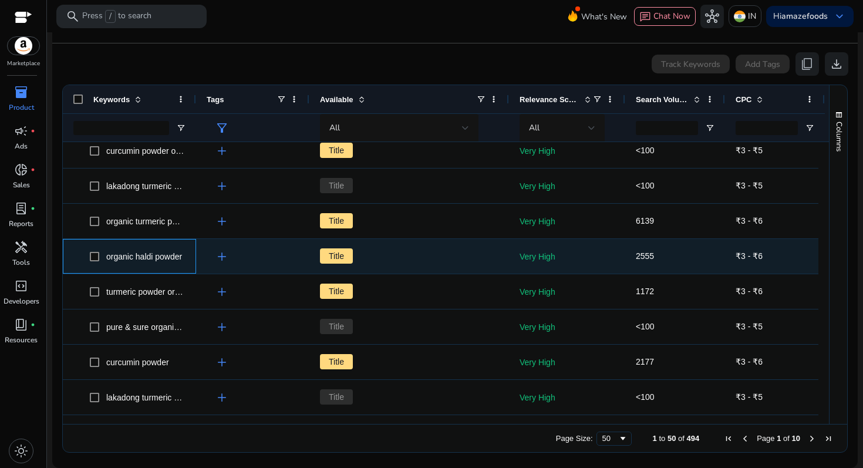
click at [157, 266] on span "organic haldi powder" at bounding box center [138, 256] width 96 height 24
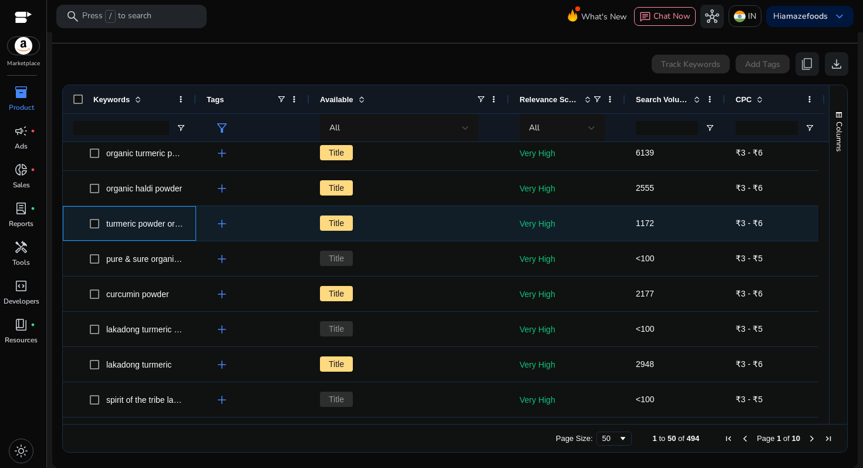
click at [149, 232] on span "turmeric powder organic" at bounding box center [138, 223] width 96 height 24
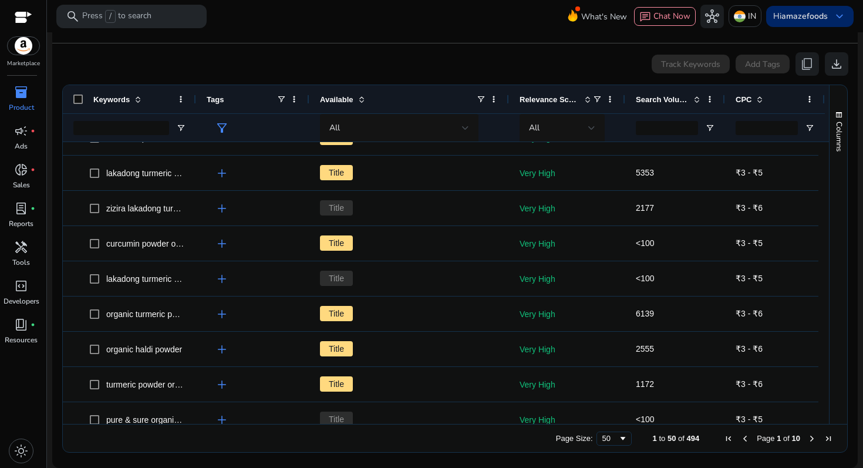
click at [812, 18] on b "amazefoods" at bounding box center [804, 16] width 46 height 11
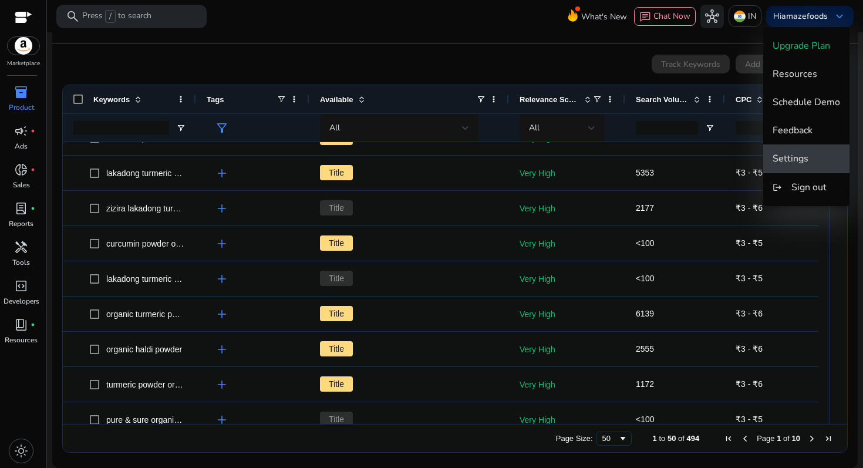
click at [804, 162] on span "Settings" at bounding box center [790, 158] width 36 height 13
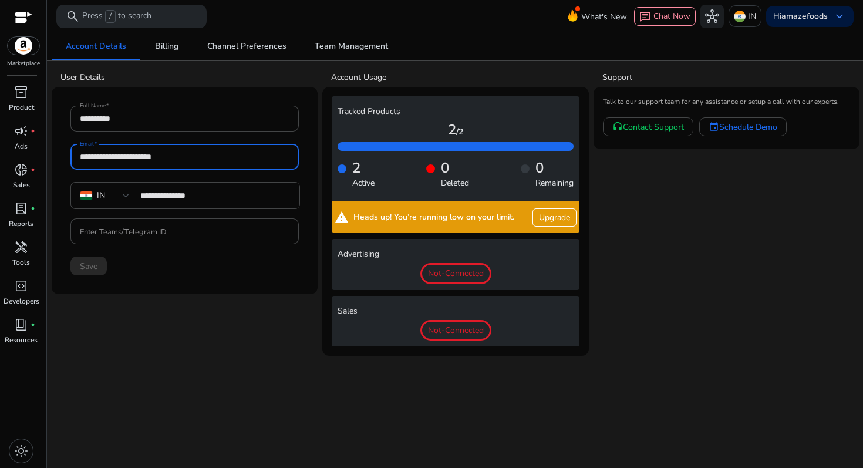
drag, startPoint x: 223, startPoint y: 154, endPoint x: 62, endPoint y: 158, distance: 161.5
click at [62, 158] on mat-card-content "**********" at bounding box center [184, 190] width 247 height 188
click at [220, 153] on input "**********" at bounding box center [185, 156] width 210 height 13
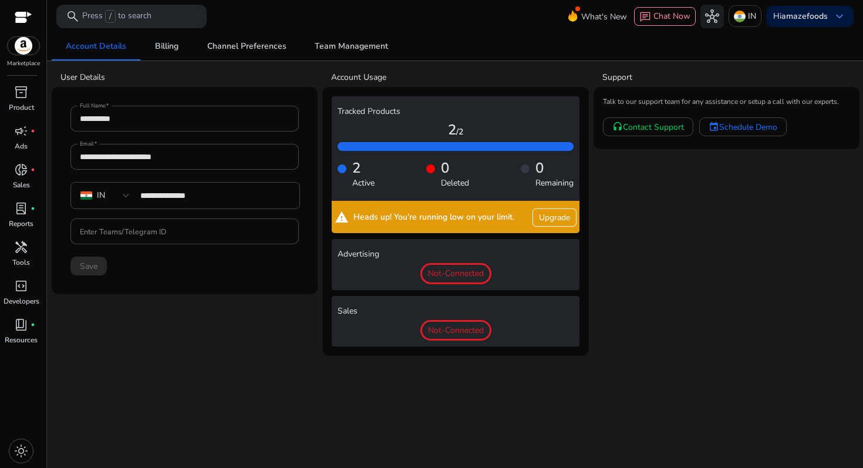
click at [475, 347] on mat-card "Tracked Products 2 /2 2 Active 0 Deleted 0 Remaining warning Heads up! You’re r…" at bounding box center [455, 221] width 266 height 269
click at [463, 328] on span "Not-Connected" at bounding box center [455, 330] width 71 height 21
click at [470, 271] on span "Not-Connected" at bounding box center [455, 273] width 71 height 21
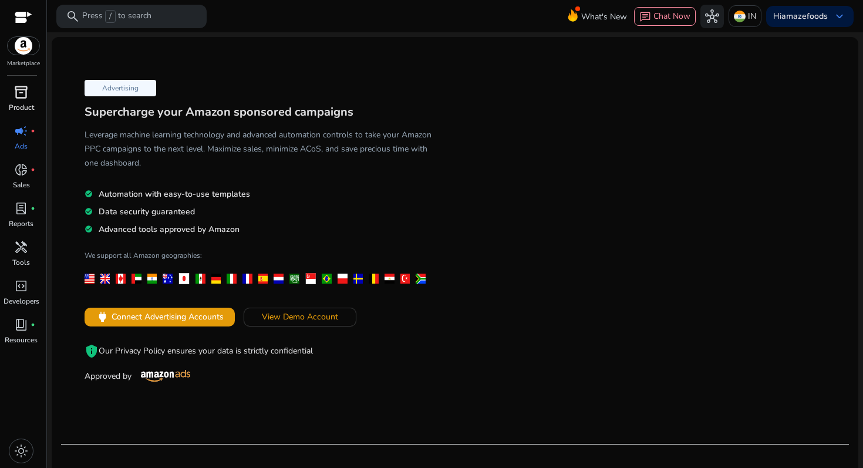
click at [22, 101] on div "inventory_2" at bounding box center [21, 92] width 33 height 19
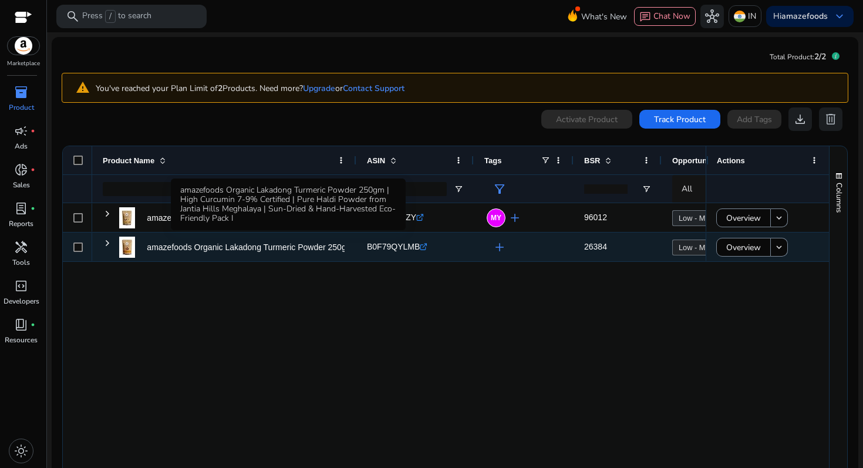
click at [237, 251] on p "amazefoods Organic Lakadong Turmeric Powder 250gm | High Curcumin..." at bounding box center [284, 247] width 274 height 24
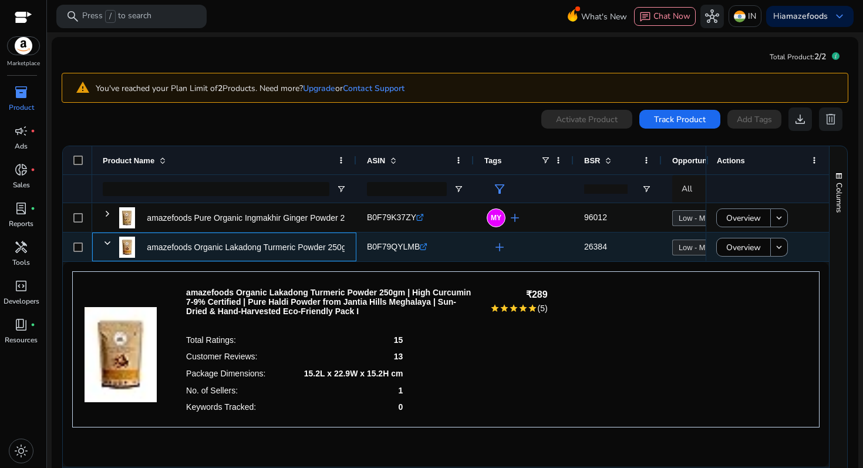
click at [199, 245] on p "amazefoods Organic Lakadong Turmeric Powder 250gm | High Curcumin..." at bounding box center [284, 247] width 274 height 24
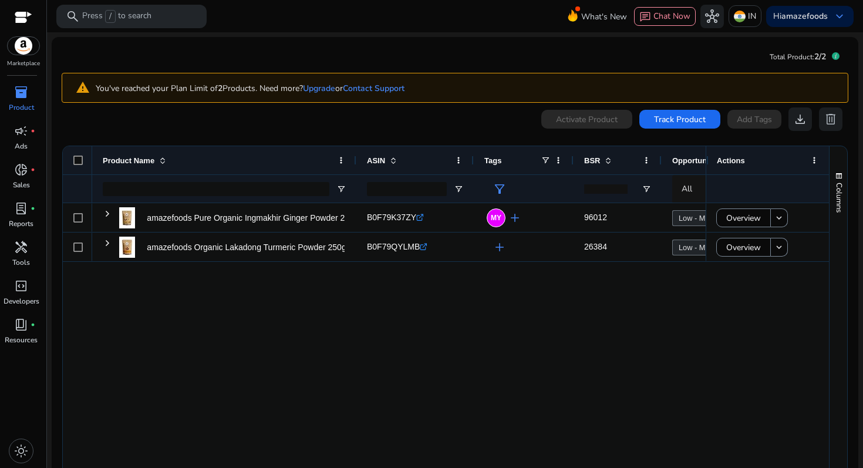
click at [30, 105] on p "Product" at bounding box center [21, 107] width 25 height 11
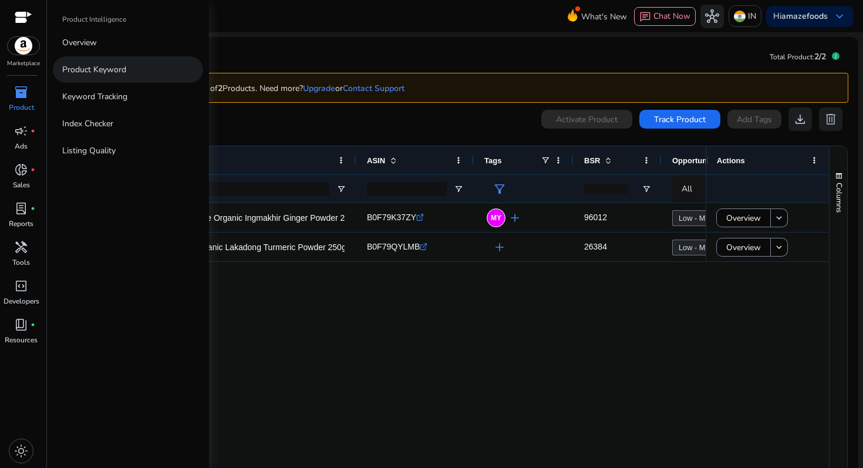
click at [139, 73] on link "Product Keyword" at bounding box center [128, 69] width 150 height 26
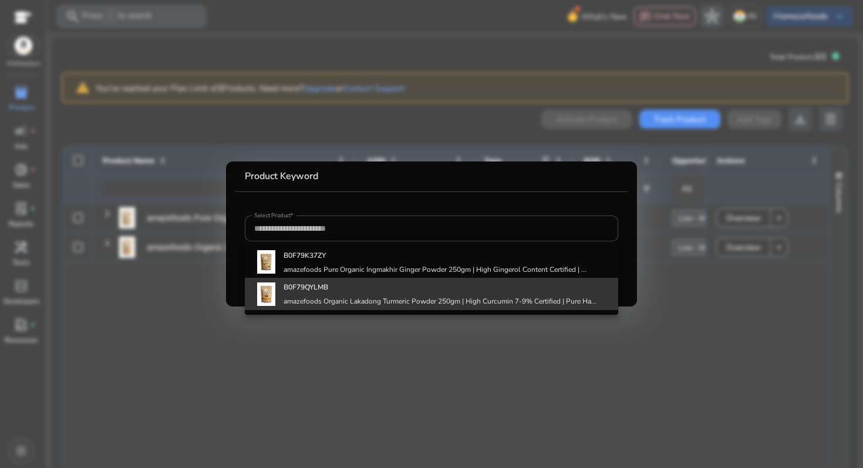
click at [310, 286] on b "B0F79QYLMB" at bounding box center [306, 286] width 45 height 9
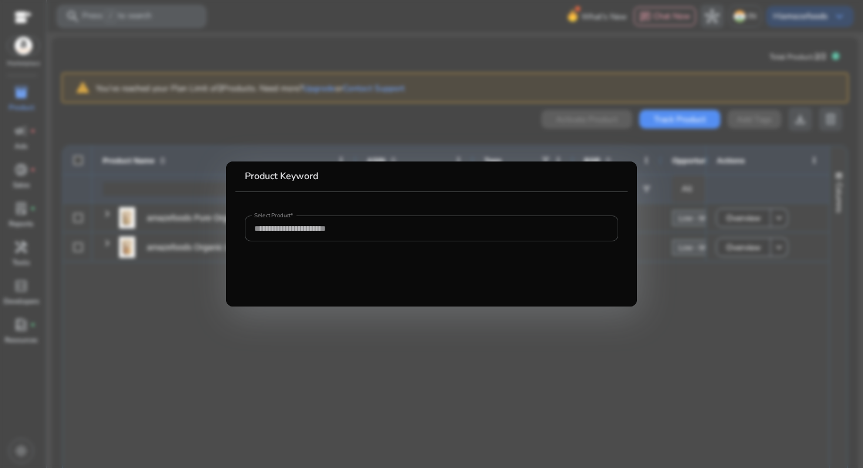
type input "**********"
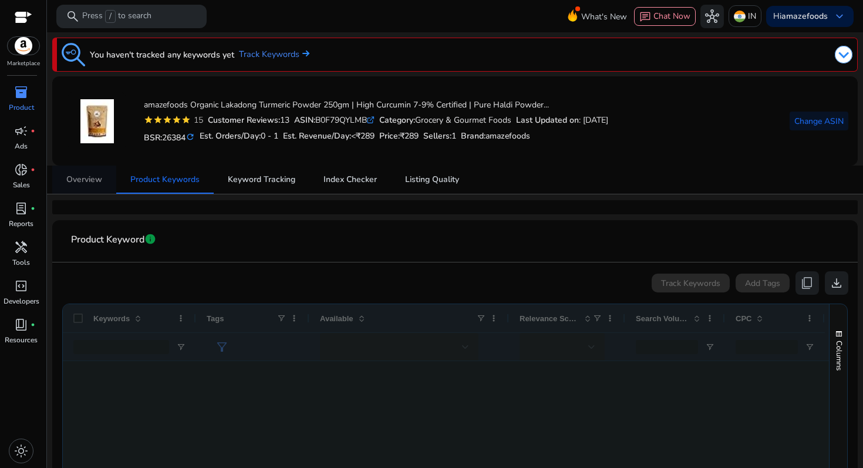
click at [98, 178] on span "Overview" at bounding box center [84, 180] width 36 height 8
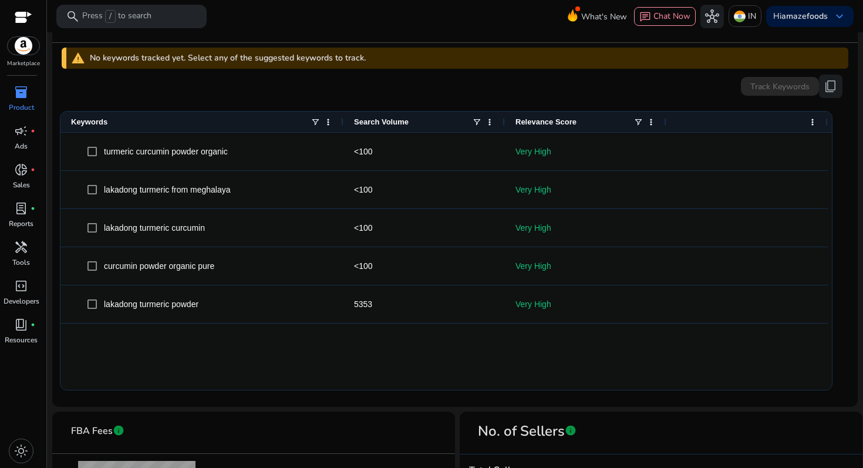
scroll to position [554, 0]
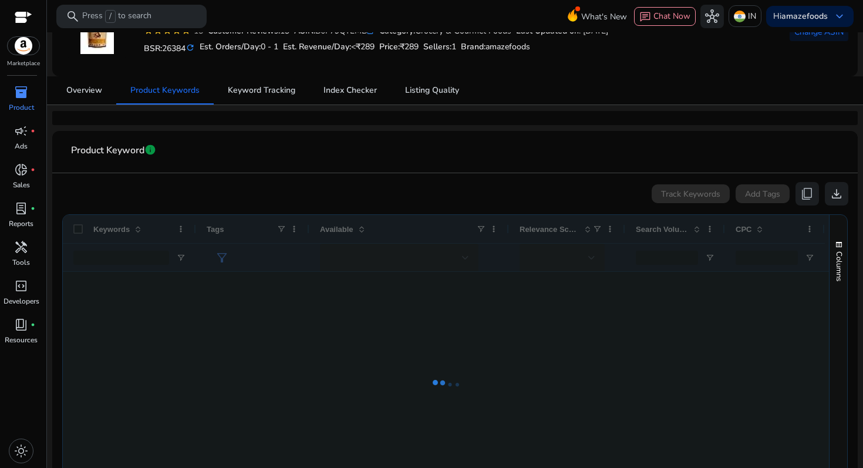
scroll to position [90, 0]
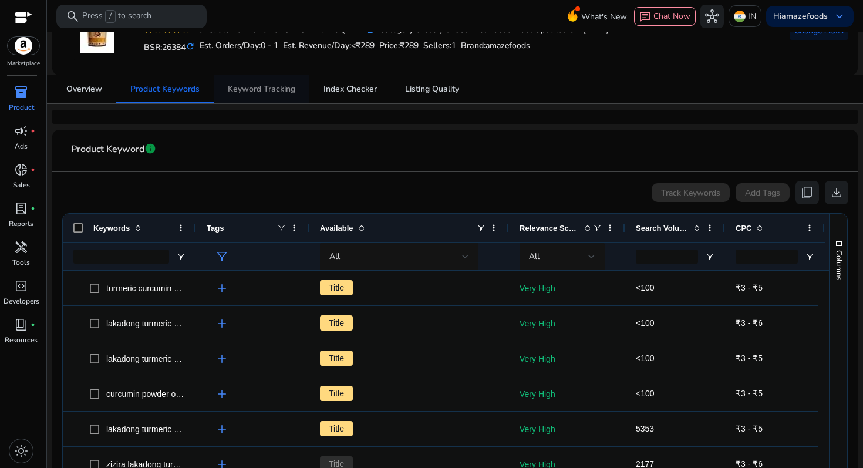
click at [267, 75] on span "Keyword Tracking" at bounding box center [262, 89] width 68 height 28
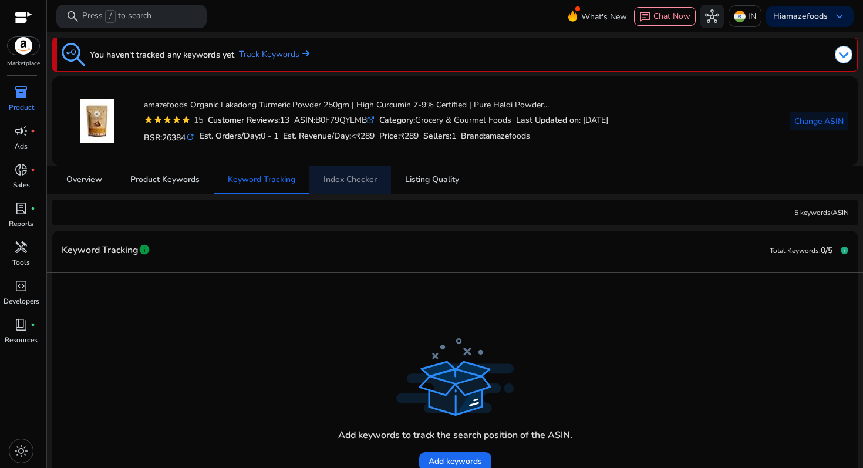
click at [343, 189] on span "Index Checker" at bounding box center [349, 180] width 53 height 28
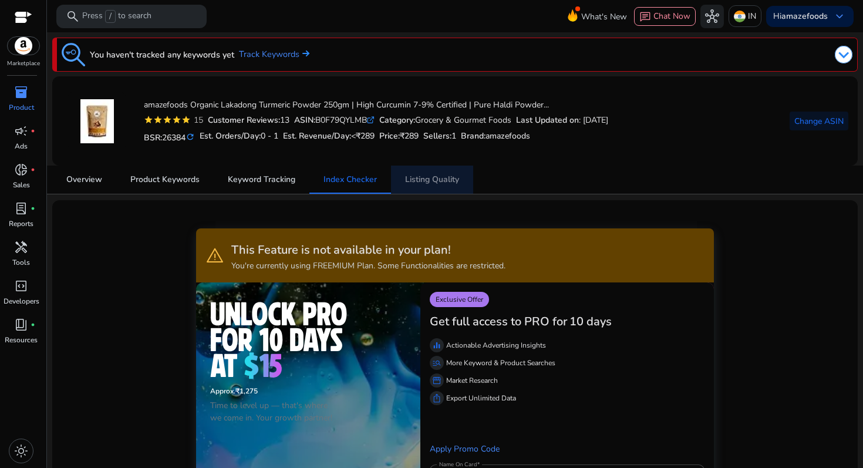
click at [434, 176] on span "Listing Quality" at bounding box center [432, 180] width 54 height 8
click at [415, 181] on span "Listing Quality" at bounding box center [432, 180] width 54 height 8
click at [101, 183] on span "Overview" at bounding box center [84, 180] width 36 height 8
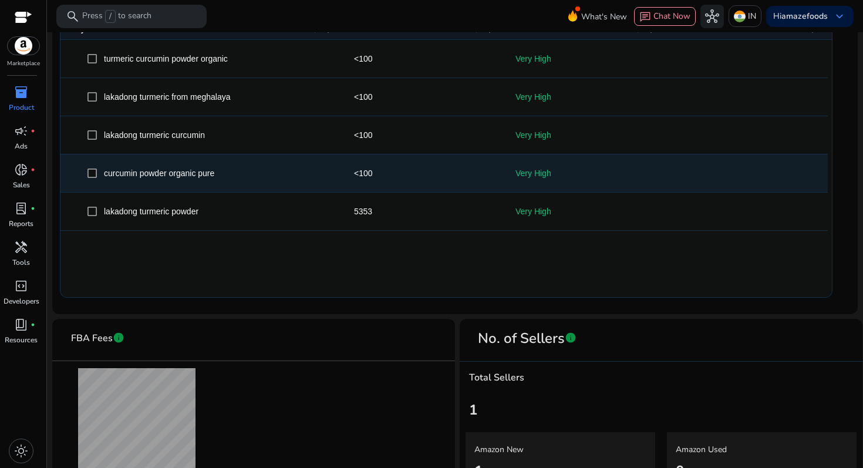
scroll to position [554, 0]
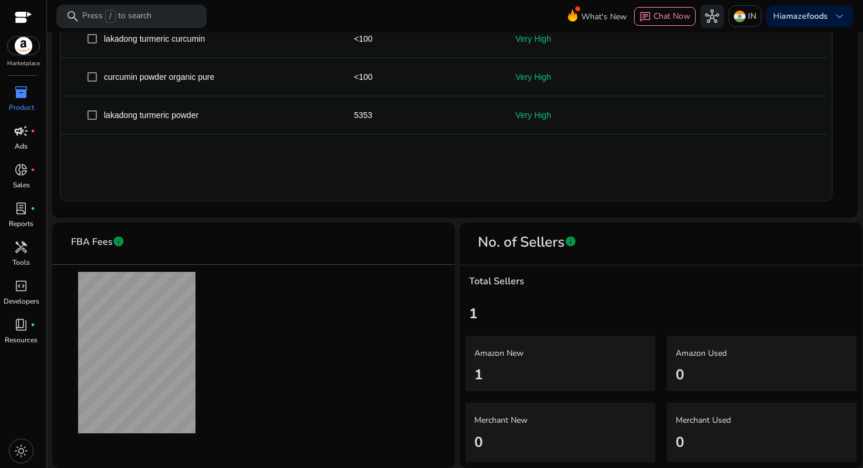
click at [28, 146] on link "campaign fiber_manual_record Ads" at bounding box center [21, 141] width 42 height 39
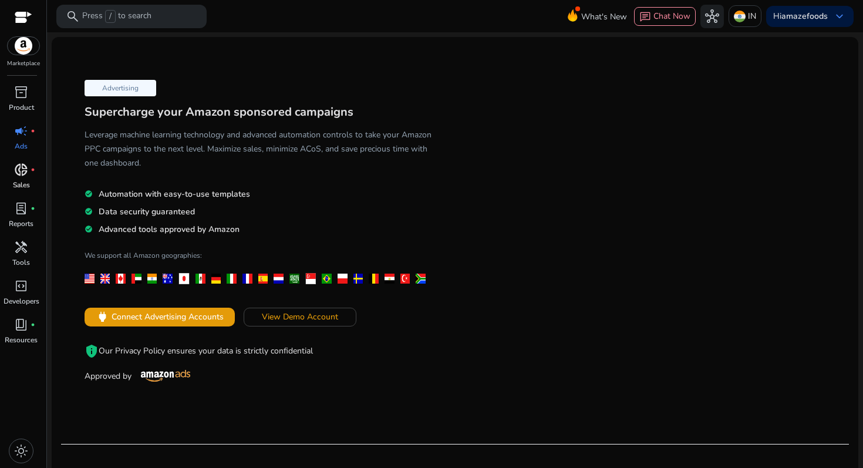
click at [16, 171] on span "donut_small" at bounding box center [21, 170] width 14 height 14
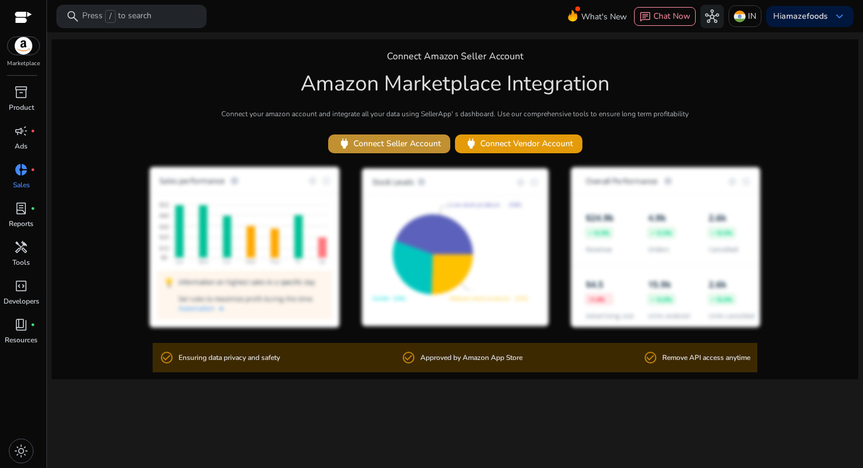
click at [395, 145] on span "power Connect Seller Account" at bounding box center [389, 144] width 103 height 14
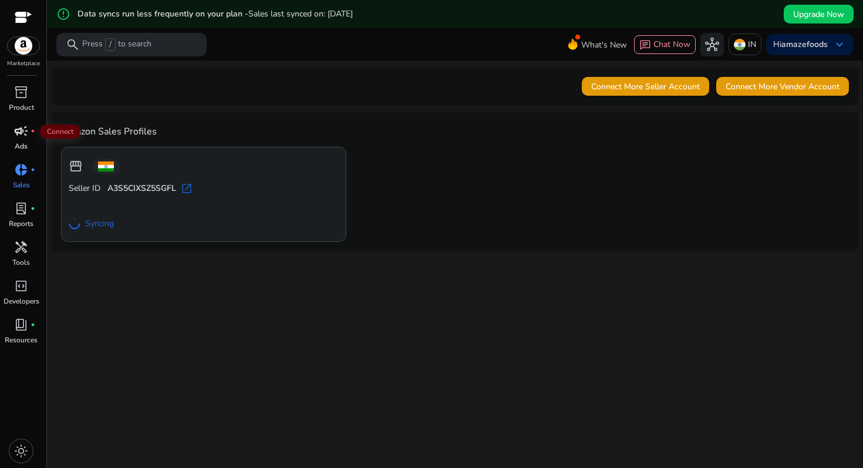
click at [6, 136] on div "campaign fiber_manual_record" at bounding box center [21, 131] width 33 height 19
click at [22, 134] on span "campaign" at bounding box center [21, 131] width 14 height 14
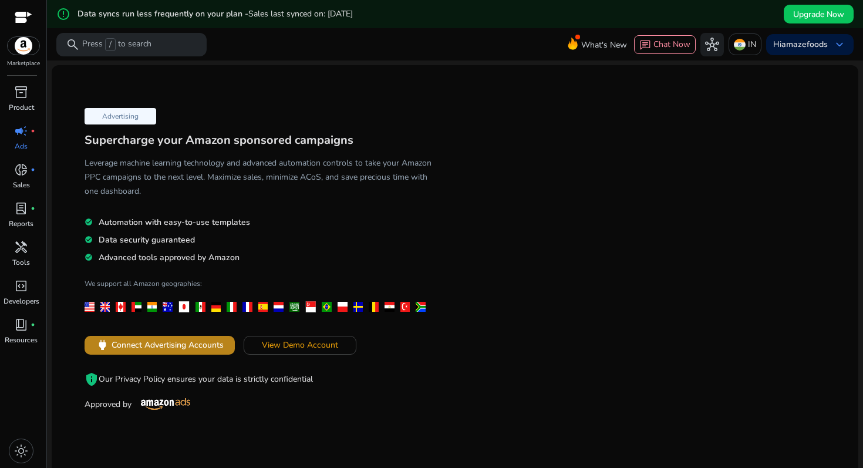
click at [134, 346] on span "Connect Advertising Accounts" at bounding box center [168, 345] width 112 height 12
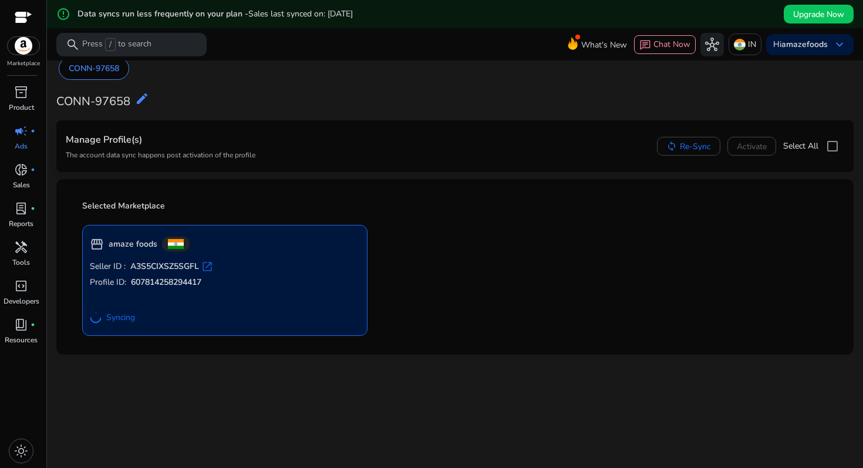
scroll to position [28, 0]
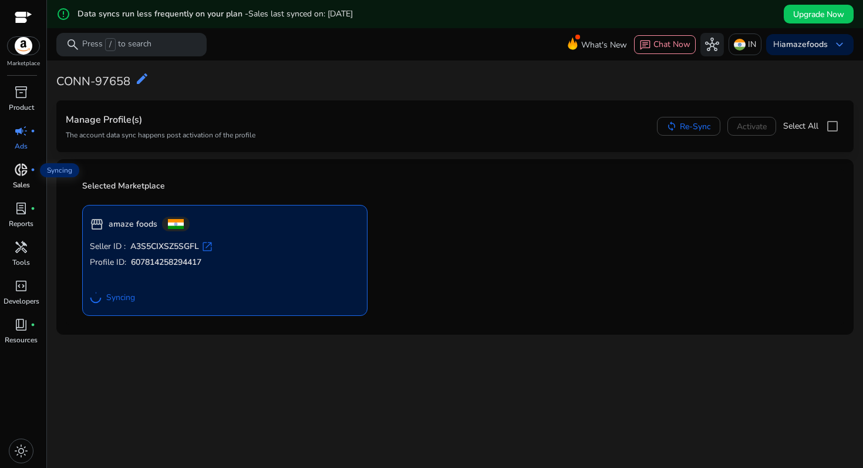
click at [23, 174] on span "donut_small" at bounding box center [21, 170] width 14 height 14
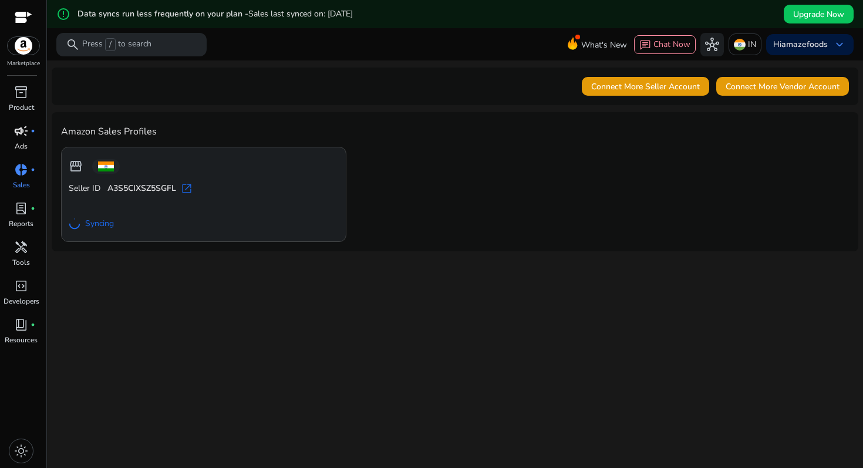
click at [19, 141] on p "Ads" at bounding box center [21, 146] width 13 height 11
click at [28, 141] on link "campaign fiber_manual_record Ads" at bounding box center [21, 141] width 42 height 39
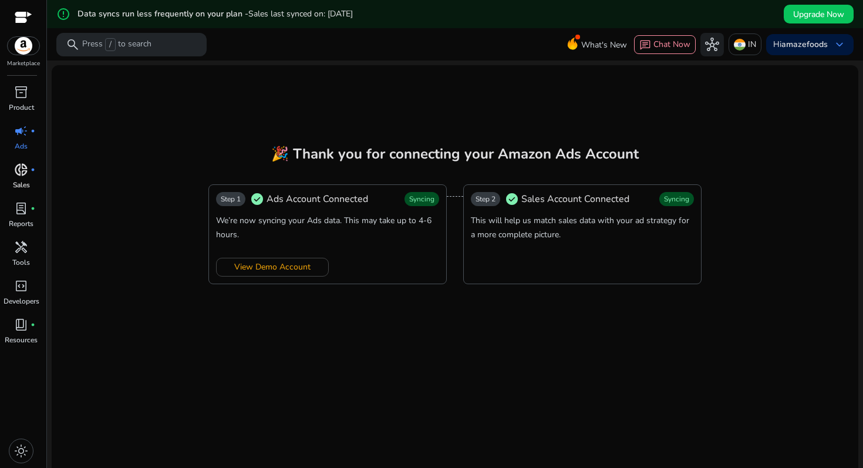
click at [17, 167] on span "donut_small" at bounding box center [21, 170] width 14 height 14
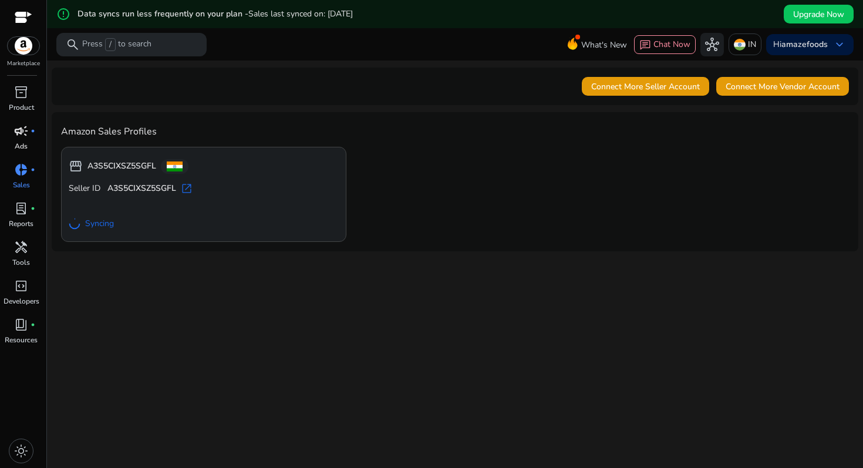
click at [18, 149] on p "Ads" at bounding box center [21, 146] width 13 height 11
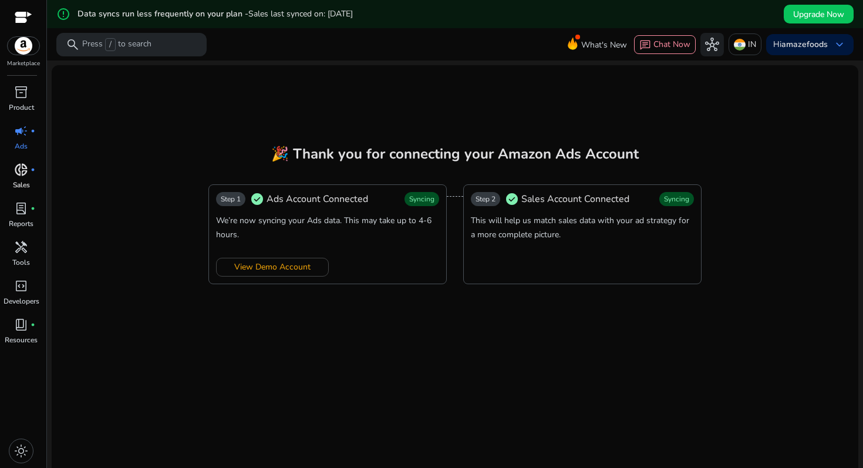
click at [24, 148] on p "Ads" at bounding box center [21, 146] width 13 height 11
click at [25, 174] on span "donut_small" at bounding box center [21, 170] width 14 height 14
